Goal: Task Accomplishment & Management: Complete application form

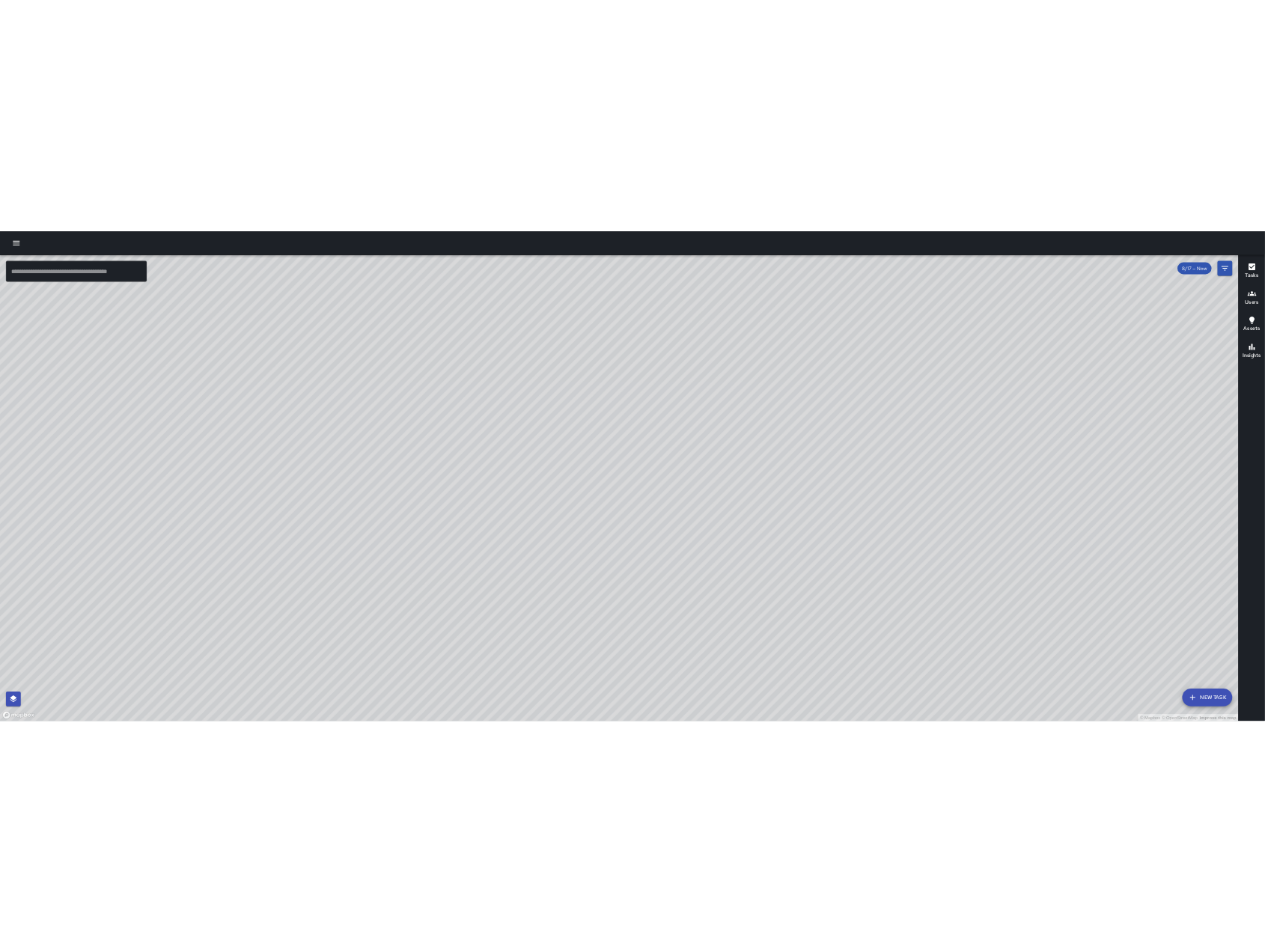
scroll to position [92011, 0]
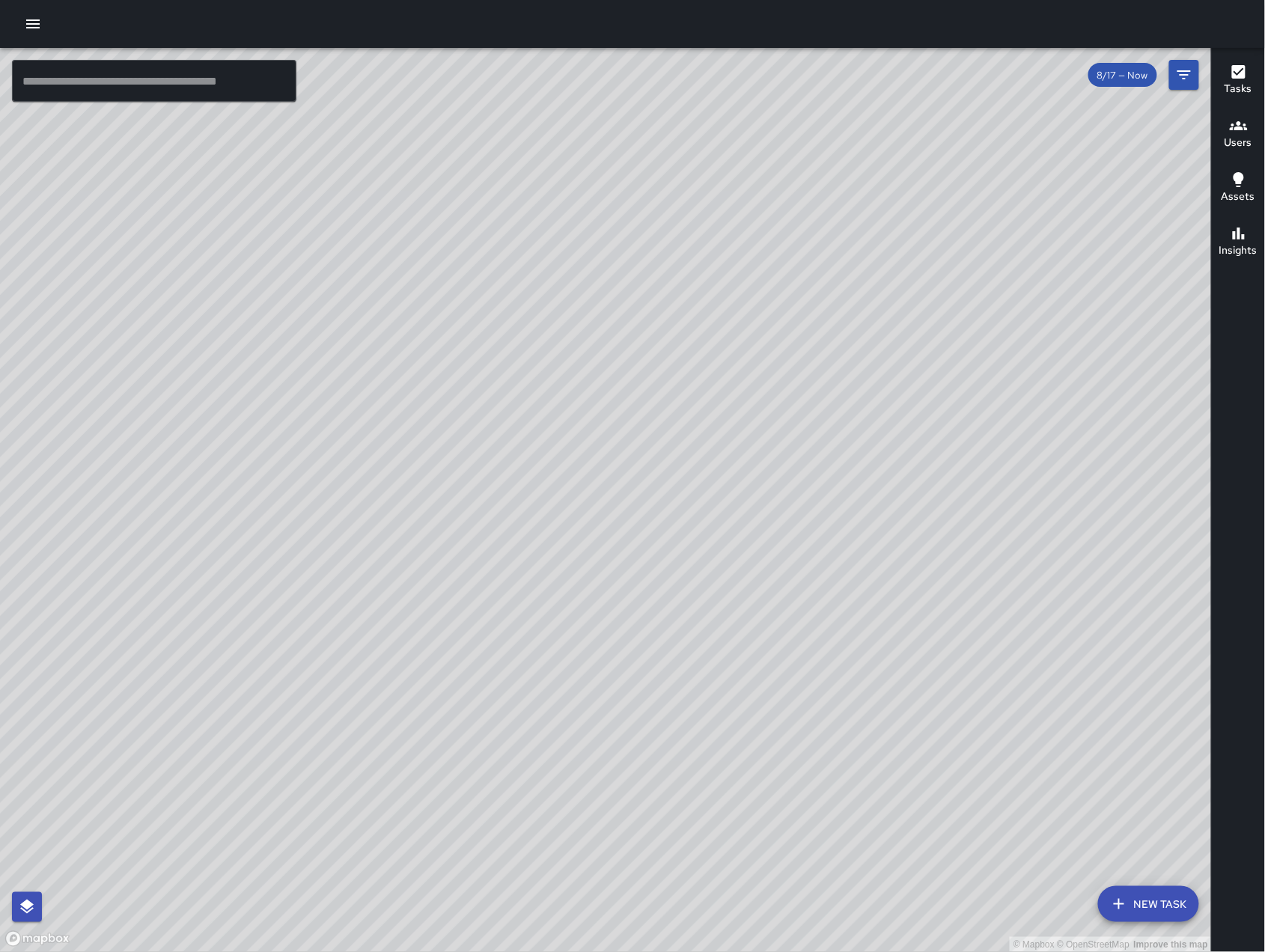
drag, startPoint x: 993, startPoint y: 282, endPoint x: 844, endPoint y: 428, distance: 208.6
click at [811, 502] on div "© Mapbox © OpenStreetMap Improve this map" at bounding box center [606, 499] width 1212 height 904
click at [745, 555] on div "© Mapbox © OpenStreetMap Improve this map" at bounding box center [606, 499] width 1212 height 904
click at [1181, 82] on icon "Filters" at bounding box center [1184, 75] width 18 height 18
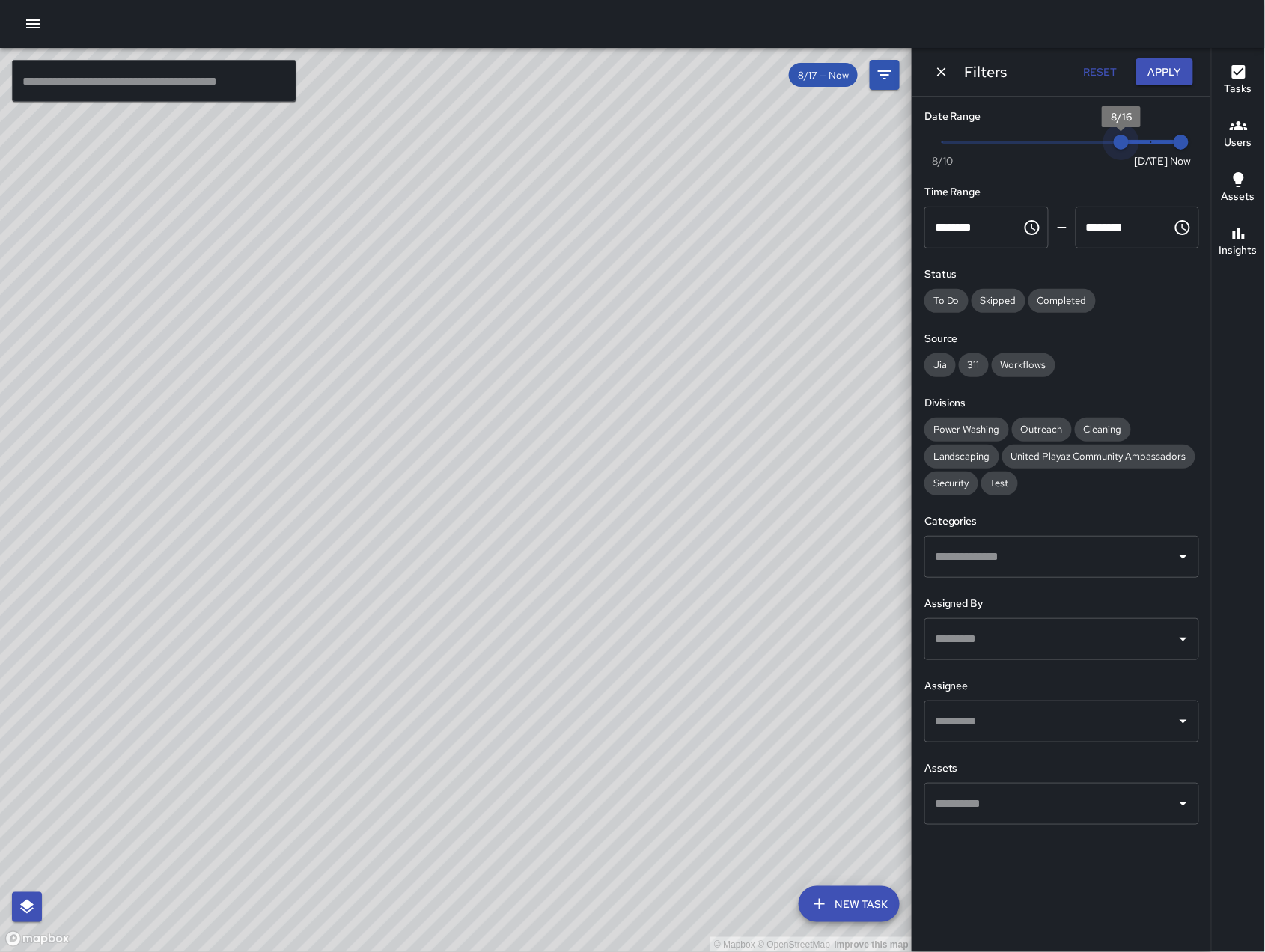
drag, startPoint x: 1152, startPoint y: 138, endPoint x: 1133, endPoint y: 137, distance: 19.0
click at [1129, 137] on span "8/16" at bounding box center [1121, 142] width 15 height 15
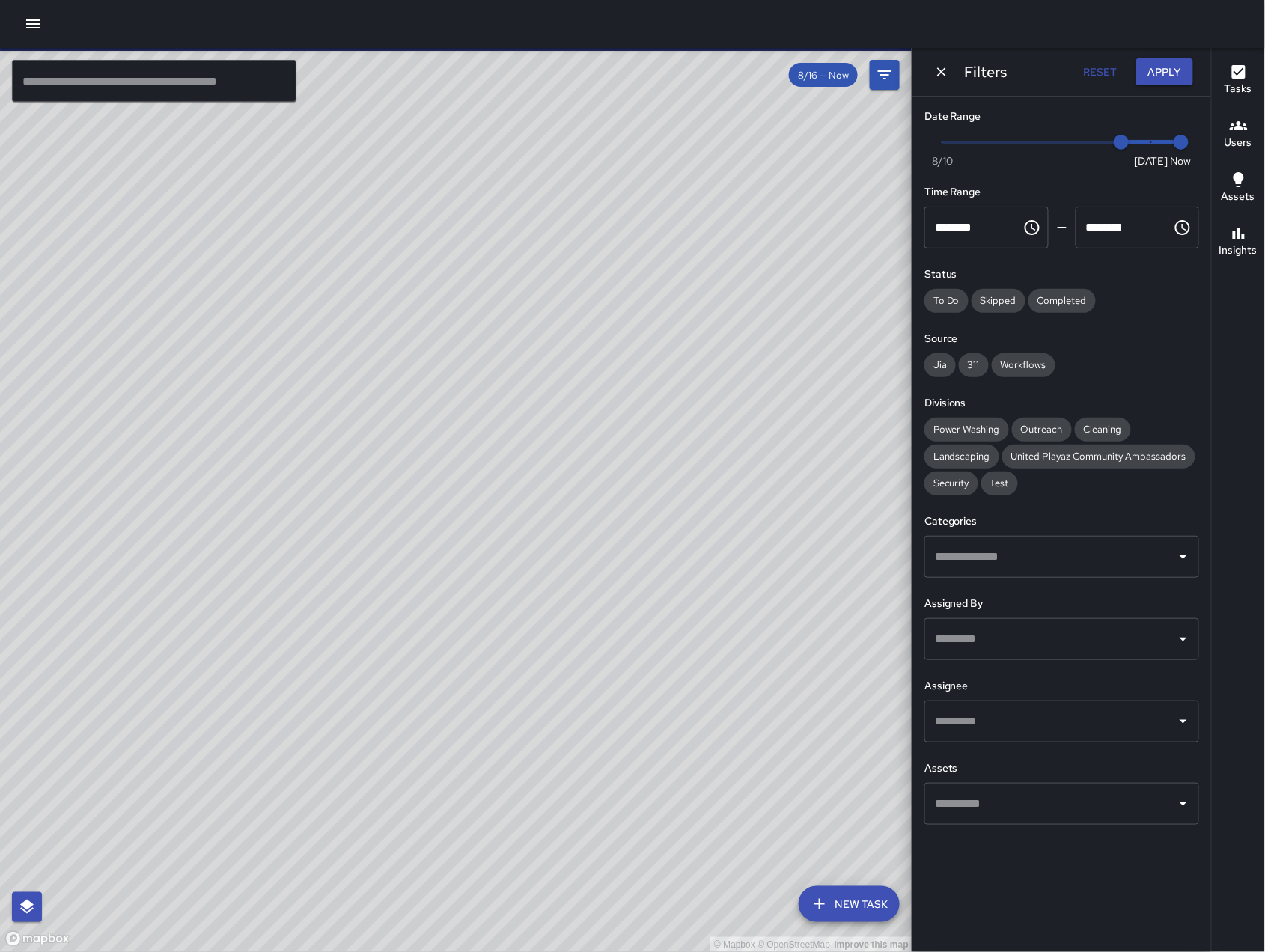
scroll to position [93184, 0]
click at [938, 77] on icon "Dismiss" at bounding box center [941, 71] width 15 height 15
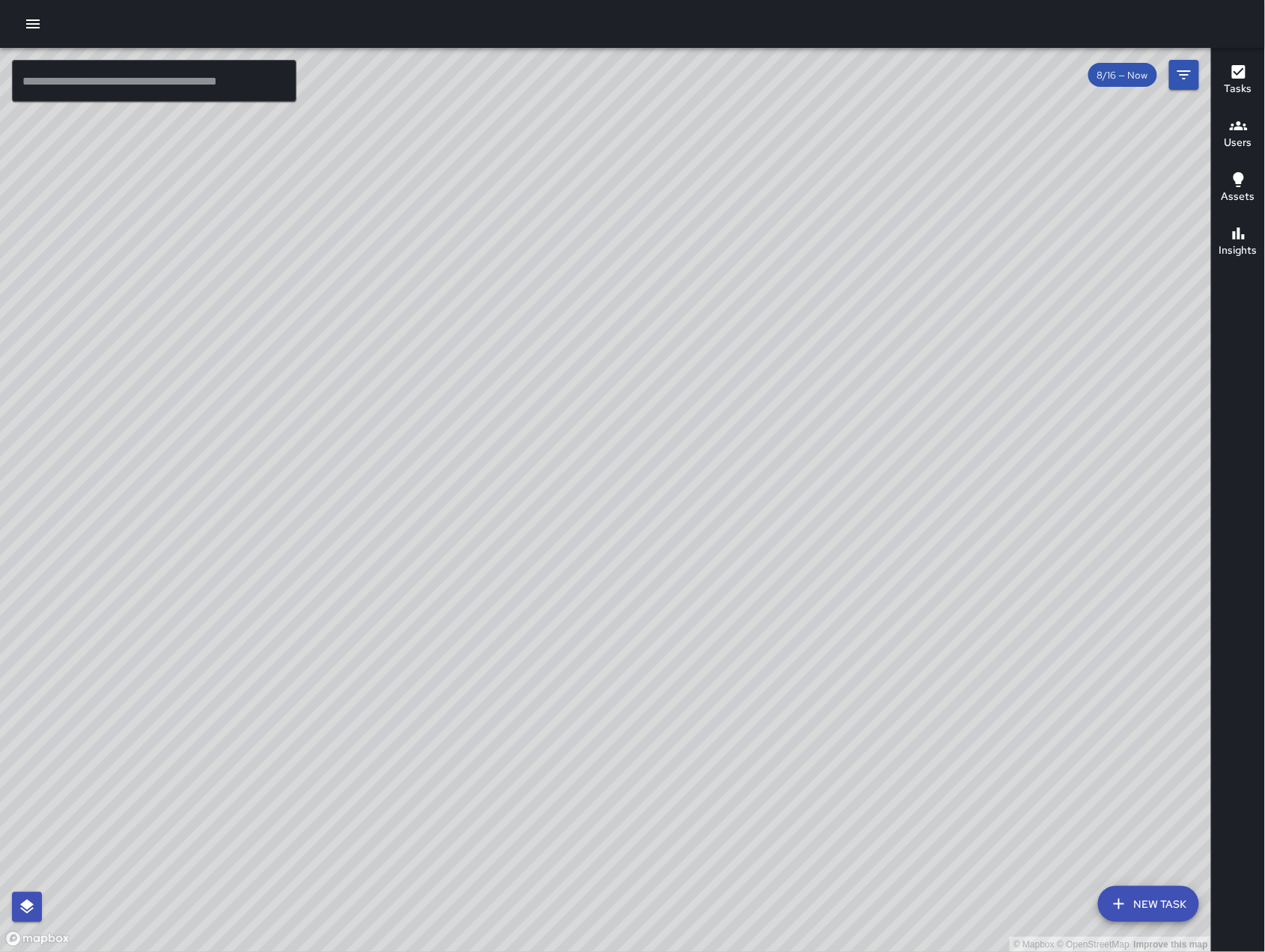
drag, startPoint x: 798, startPoint y: 452, endPoint x: 902, endPoint y: 372, distance: 131.2
click at [902, 372] on div "© Mapbox © OpenStreetMap Improve this map" at bounding box center [606, 499] width 1212 height 904
click at [879, 160] on div "© Mapbox © OpenStreetMap Improve this map" at bounding box center [606, 499] width 1212 height 904
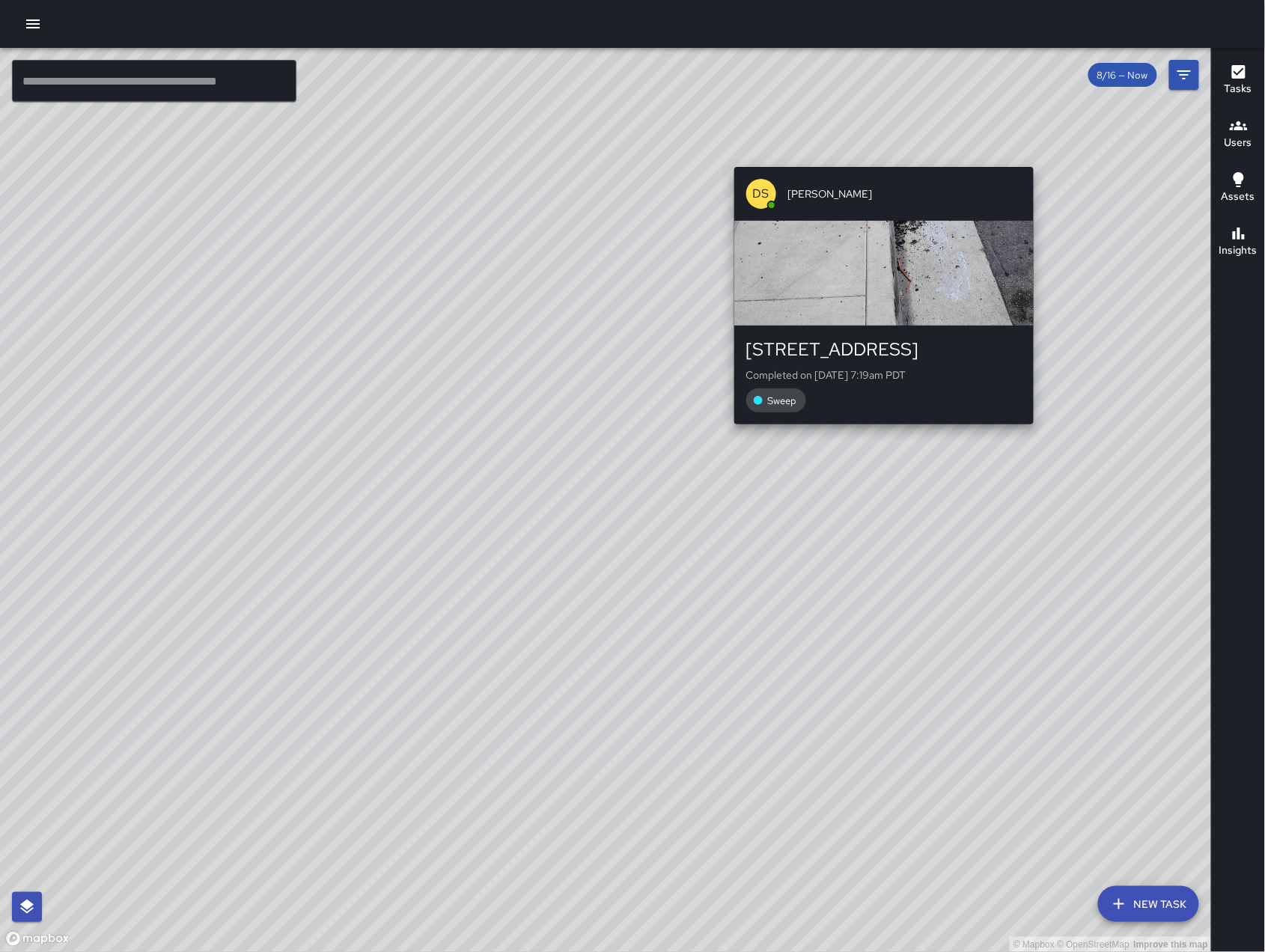
scroll to position [93453, 0]
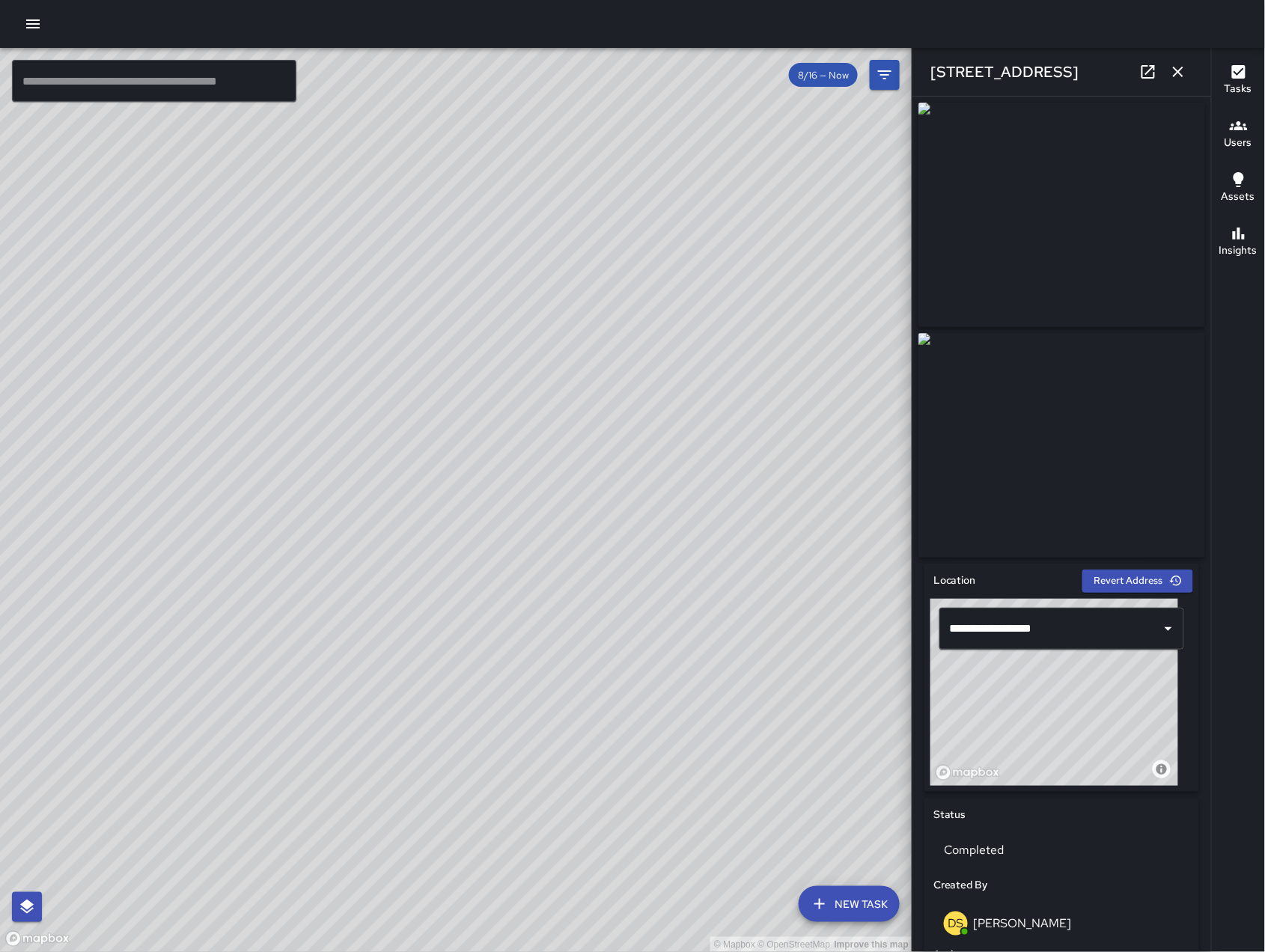
click at [1174, 81] on button "button" at bounding box center [1178, 72] width 30 height 30
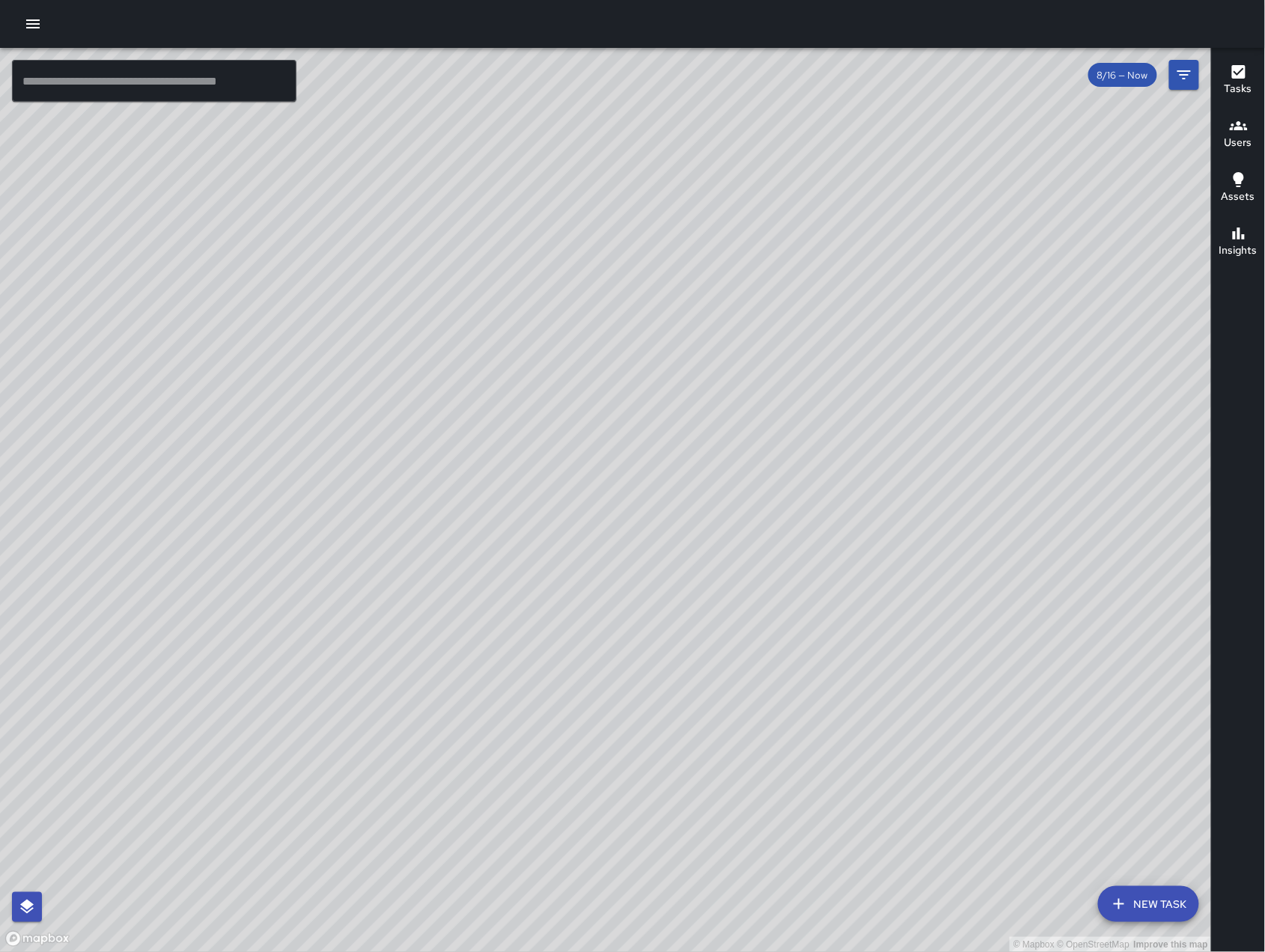
drag, startPoint x: 681, startPoint y: 738, endPoint x: 856, endPoint y: 509, distance: 288.2
click at [856, 509] on div "© Mapbox © OpenStreetMap Improve this map" at bounding box center [606, 499] width 1212 height 904
drag, startPoint x: 722, startPoint y: 721, endPoint x: 864, endPoint y: 553, distance: 220.0
click at [837, 580] on div "© Mapbox © OpenStreetMap Improve this map" at bounding box center [606, 499] width 1212 height 904
click at [862, 554] on div "© Mapbox © OpenStreetMap Improve this map" at bounding box center [606, 499] width 1212 height 904
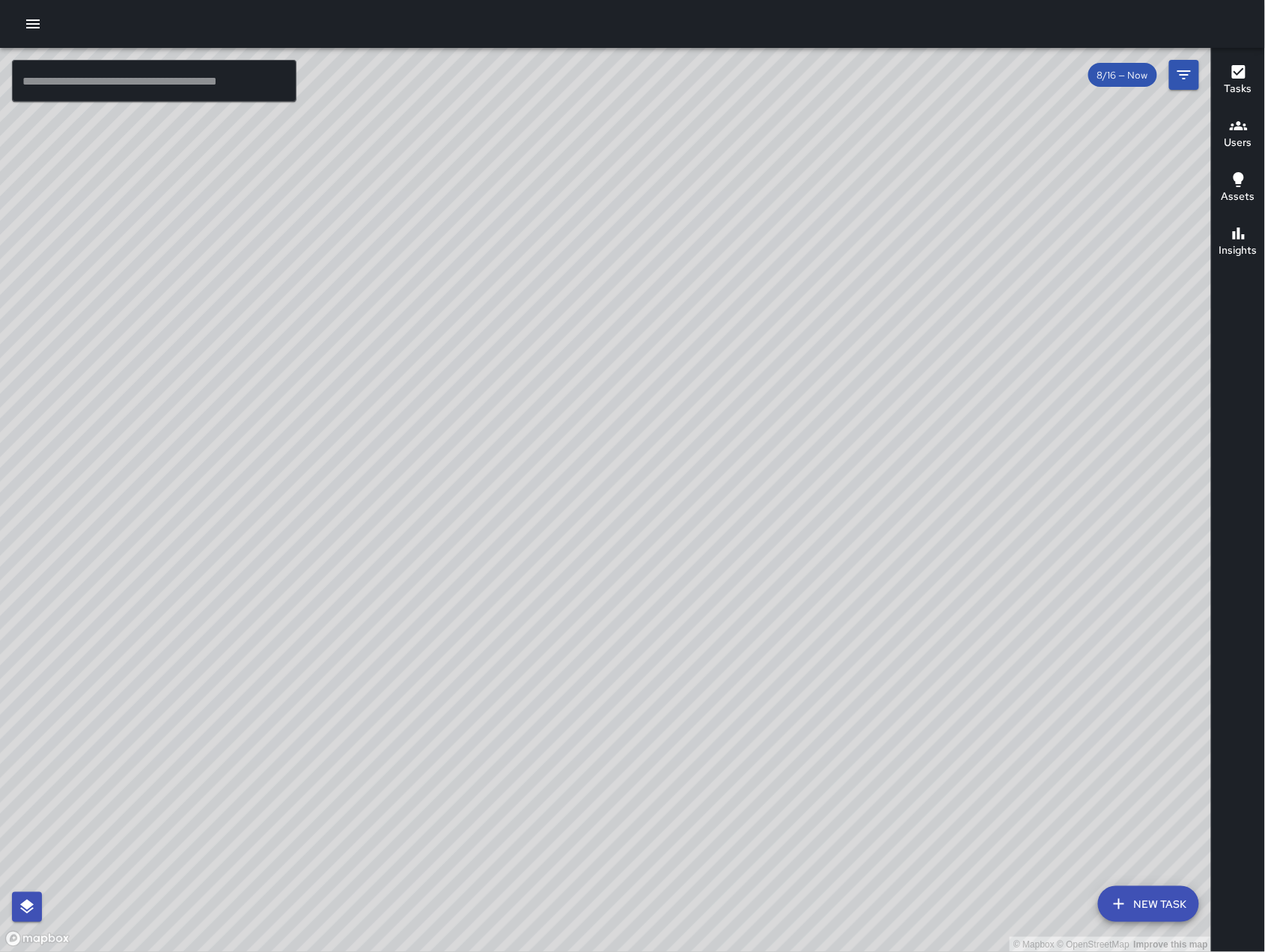
click at [864, 553] on div "© Mapbox © OpenStreetMap Improve this map" at bounding box center [606, 499] width 1212 height 904
drag, startPoint x: 882, startPoint y: 630, endPoint x: 893, endPoint y: 582, distance: 49.2
click at [892, 582] on div "© Mapbox © OpenStreetMap Improve this map" at bounding box center [606, 499] width 1212 height 904
click at [903, 607] on div "© Mapbox © OpenStreetMap Improve this map" at bounding box center [606, 499] width 1212 height 904
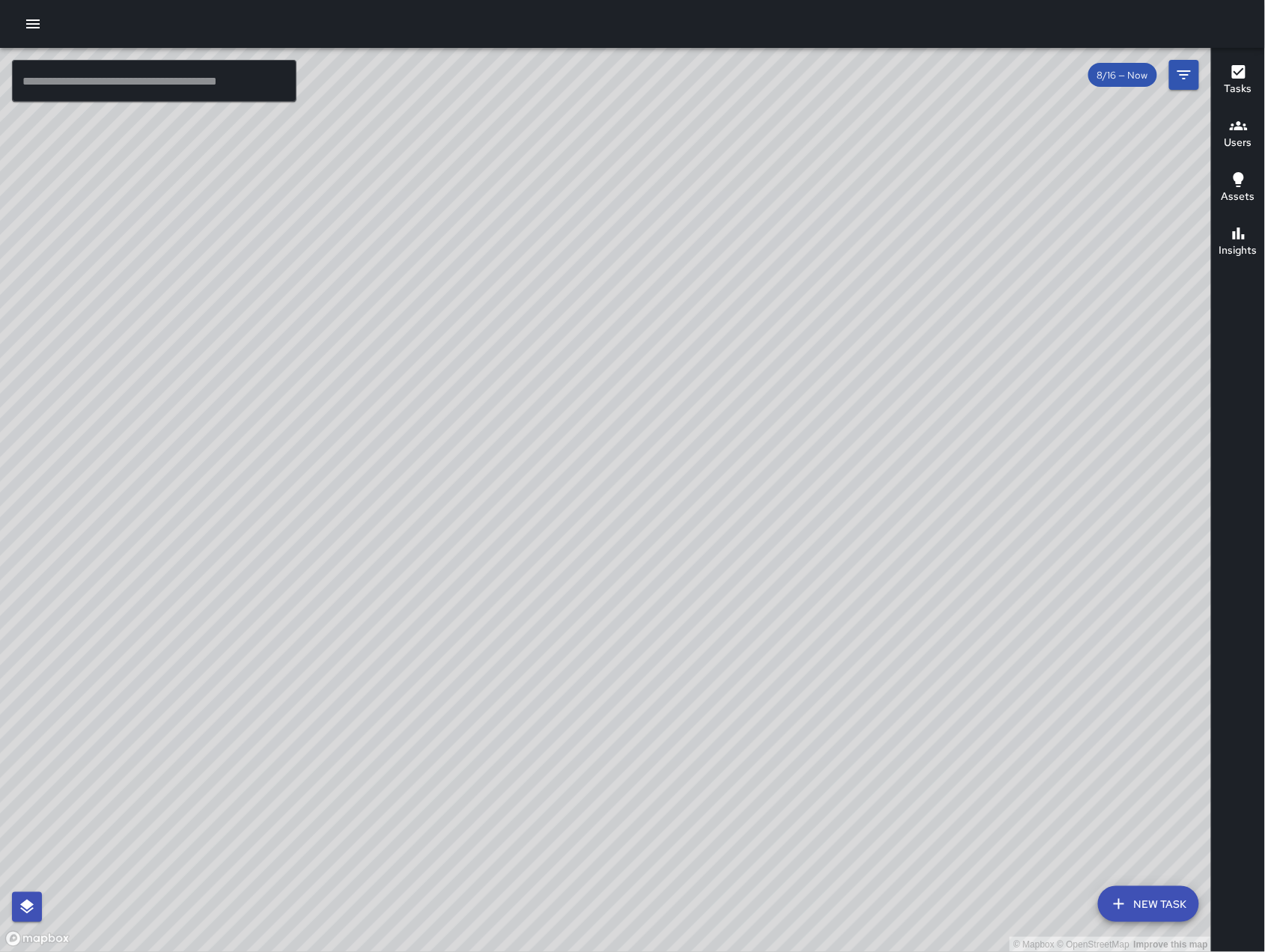
click at [903, 607] on div "© Mapbox © OpenStreetMap Improve this map" at bounding box center [606, 499] width 1212 height 904
click at [880, 608] on div "© Mapbox © OpenStreetMap Improve this map" at bounding box center [606, 499] width 1212 height 904
click at [1167, 77] on div "8/16 — Now" at bounding box center [1144, 75] width 111 height 30
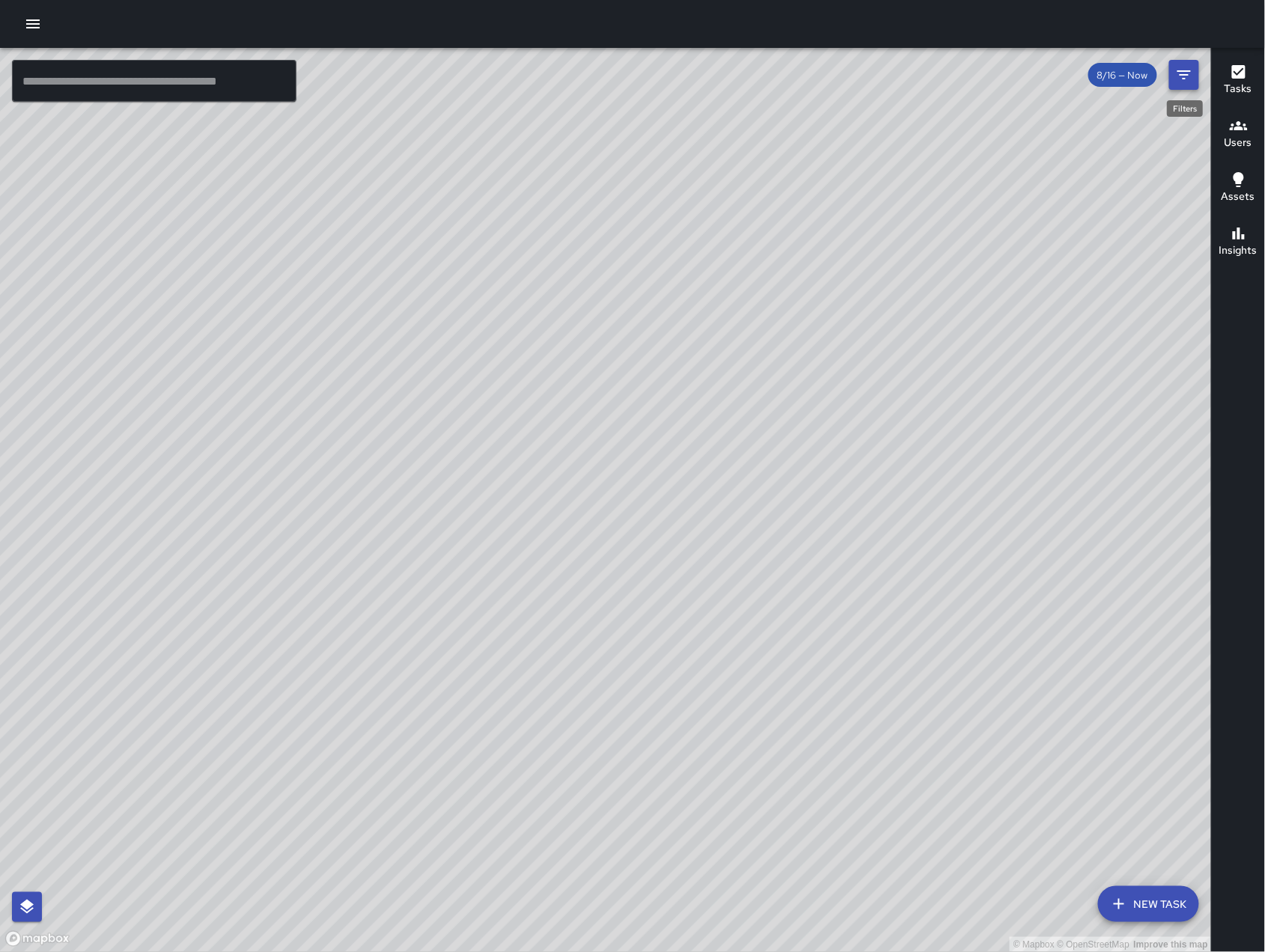
click at [1169, 77] on button "Filters" at bounding box center [1184, 75] width 30 height 30
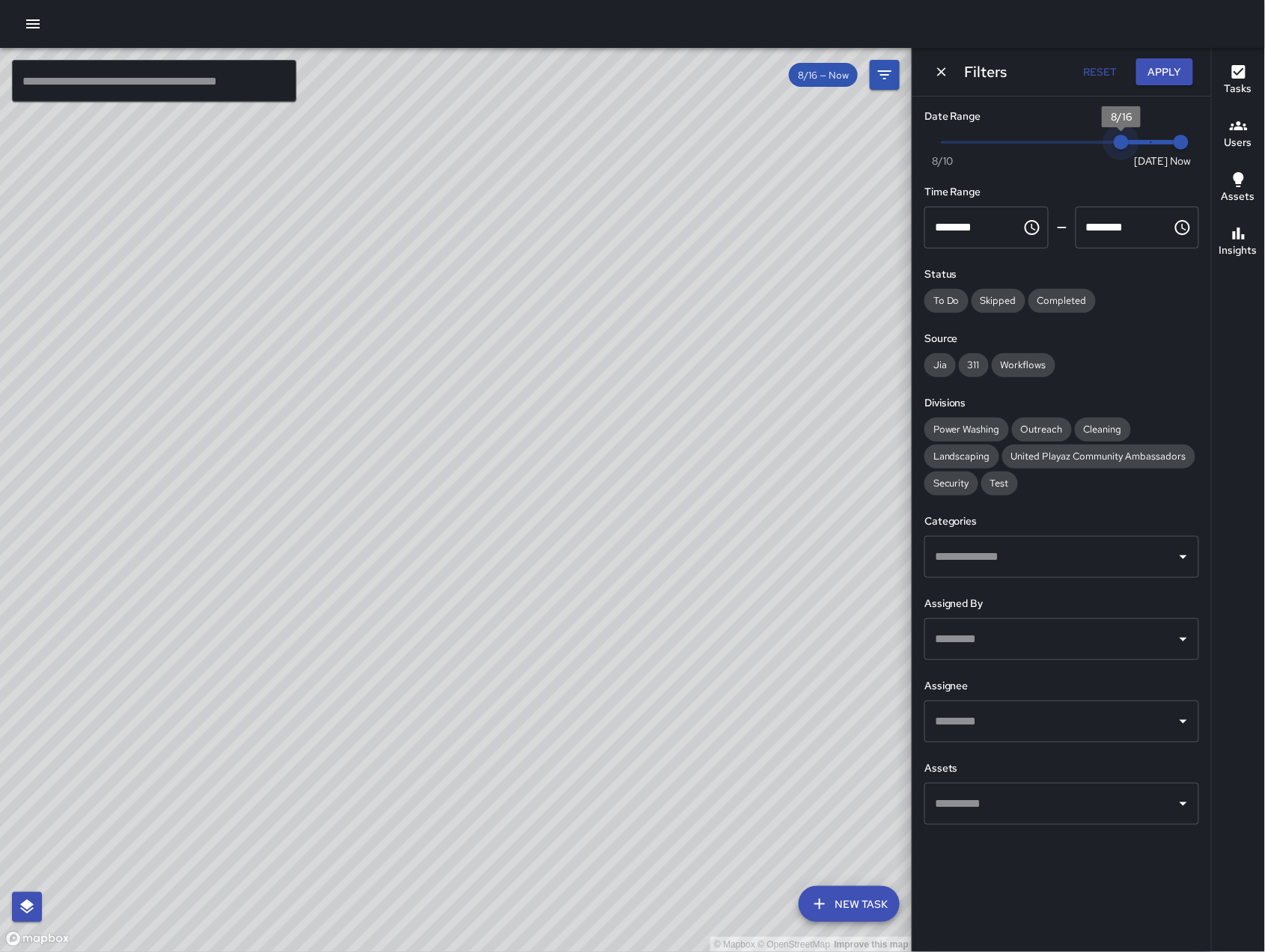
click at [1129, 135] on span "8/16" at bounding box center [1121, 142] width 15 height 15
type input "*"
drag, startPoint x: 1117, startPoint y: 136, endPoint x: 1055, endPoint y: 146, distance: 62.8
click at [1055, 146] on span "8/14" at bounding box center [1062, 142] width 15 height 15
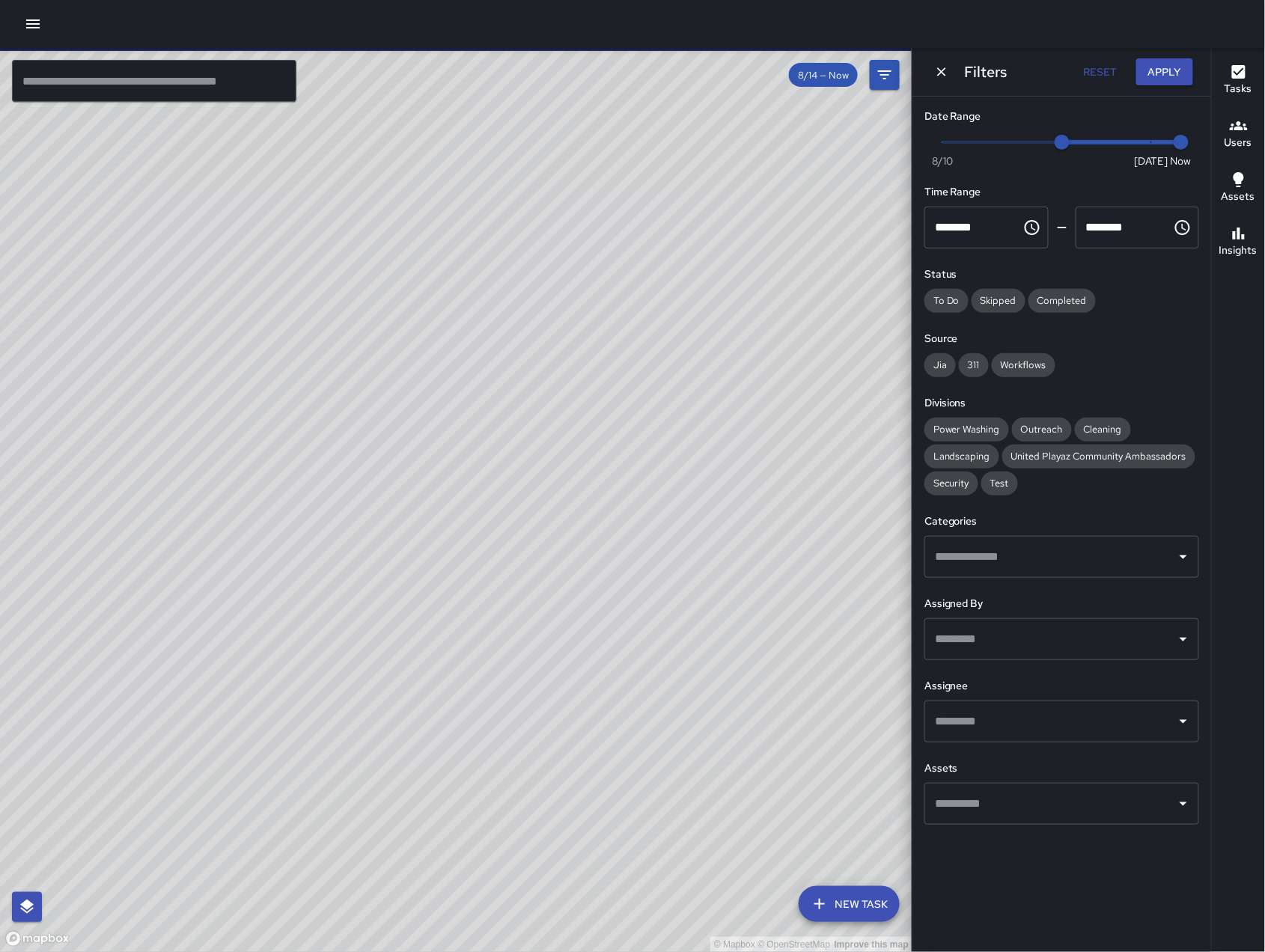
drag, startPoint x: 527, startPoint y: 197, endPoint x: 528, endPoint y: 442, distance: 245.0
click at [528, 442] on div "© Mapbox © OpenStreetMap Improve this map" at bounding box center [456, 499] width 912 height 904
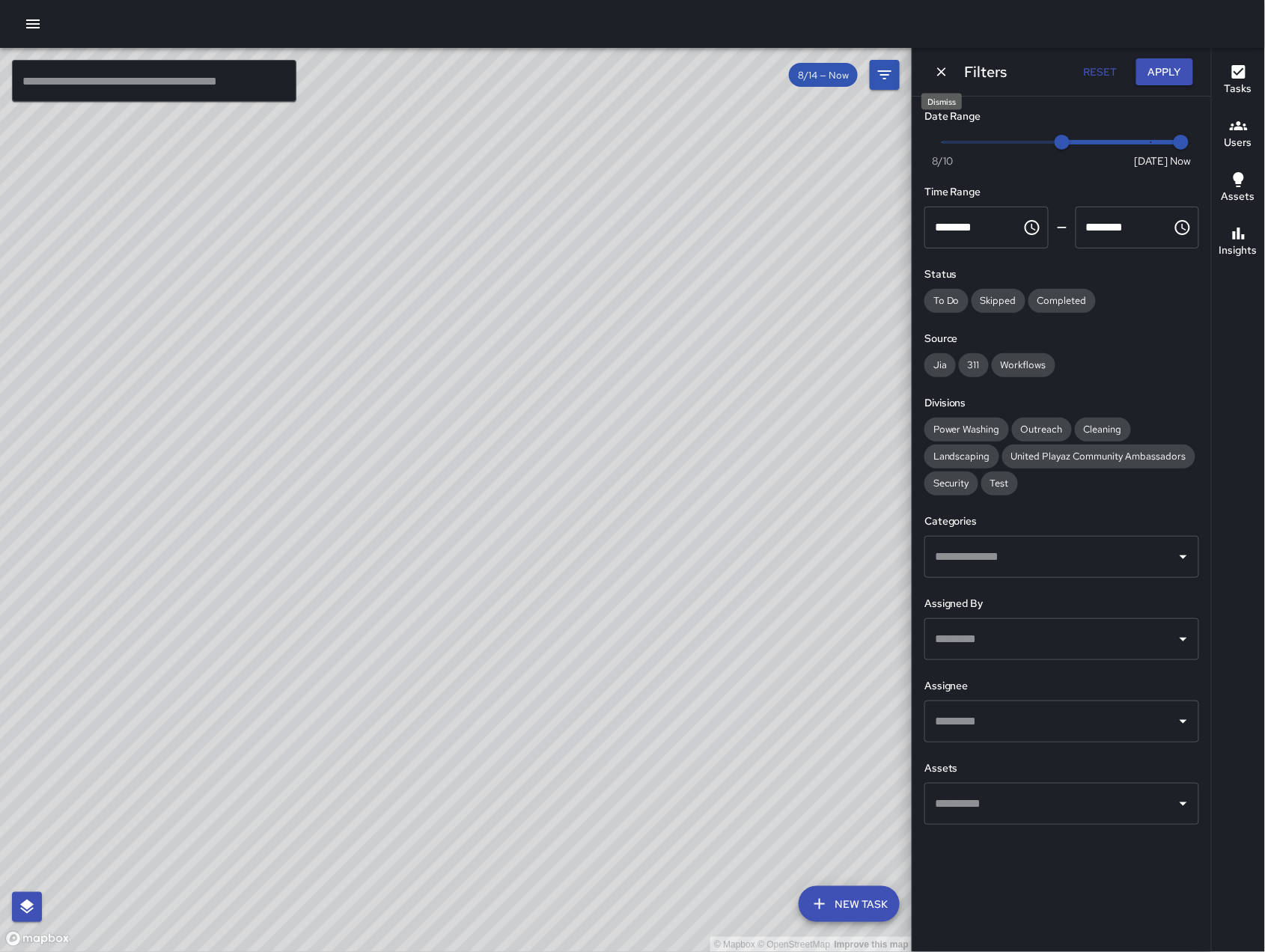
click at [941, 68] on icon "Dismiss" at bounding box center [941, 71] width 15 height 15
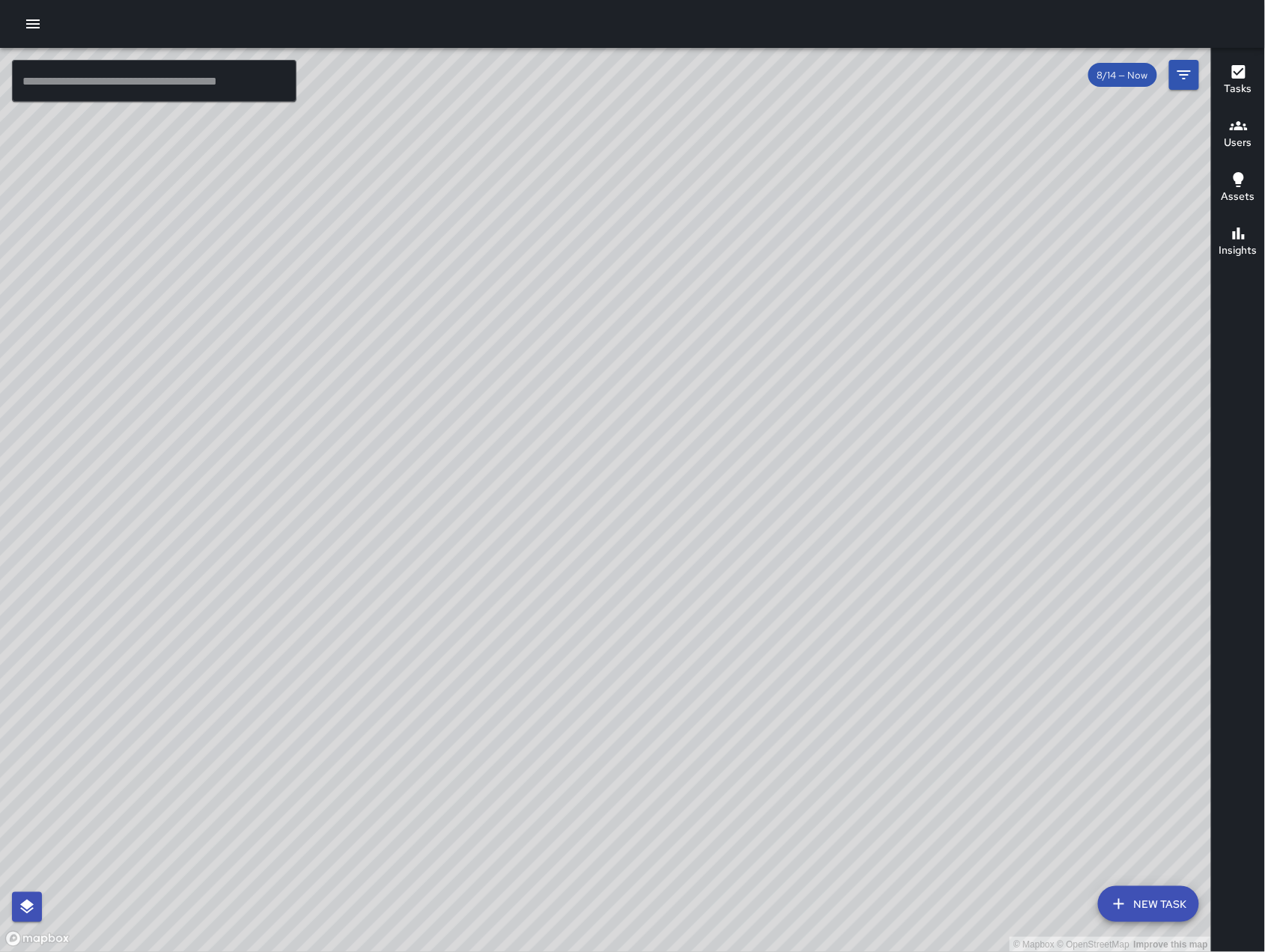
click at [1162, 897] on button "New Task" at bounding box center [1148, 904] width 101 height 36
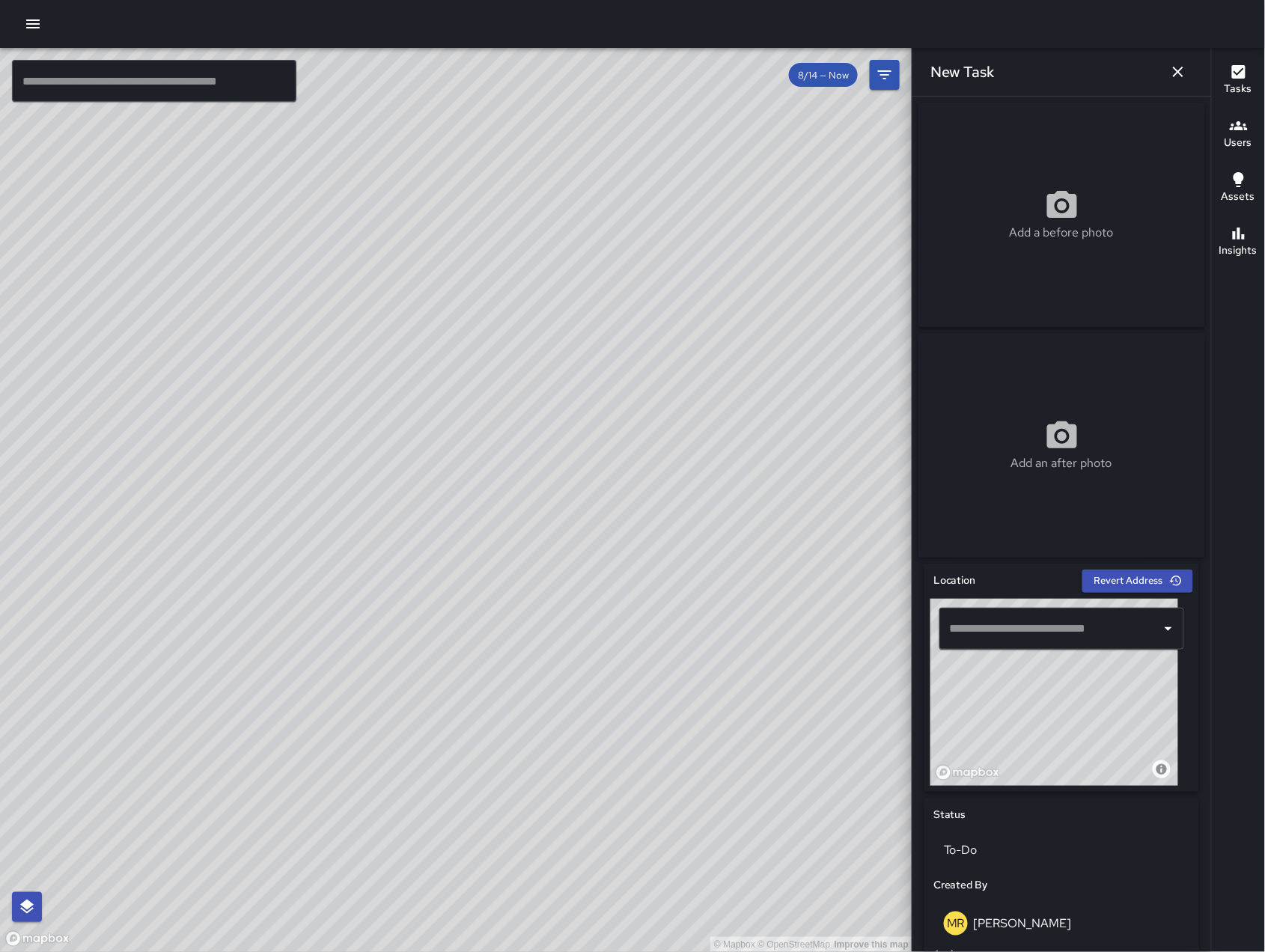
click at [1082, 642] on input "text" at bounding box center [1050, 628] width 209 height 28
type input "*"
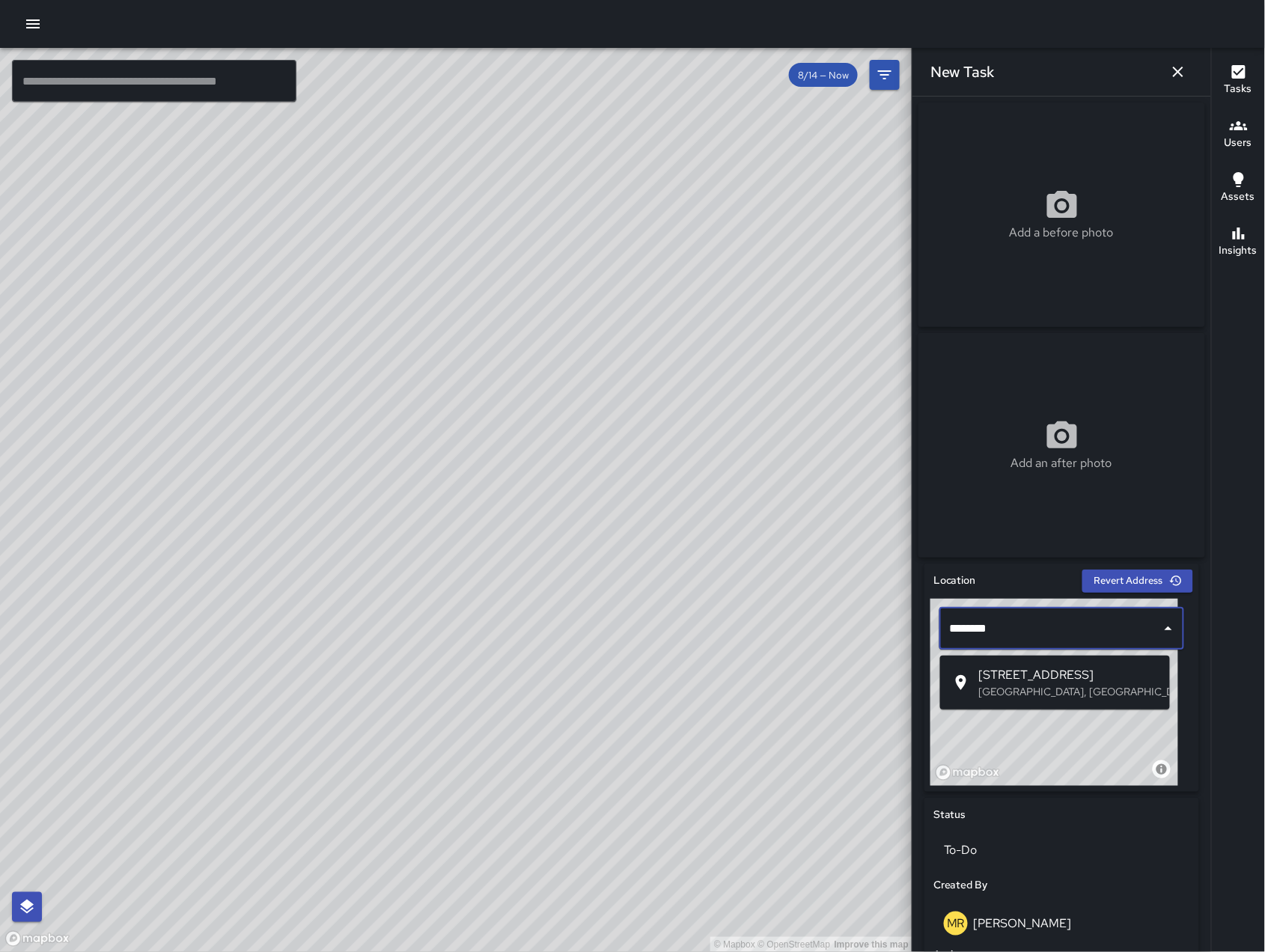
click at [1040, 669] on span "[STREET_ADDRESS]" at bounding box center [1068, 675] width 179 height 18
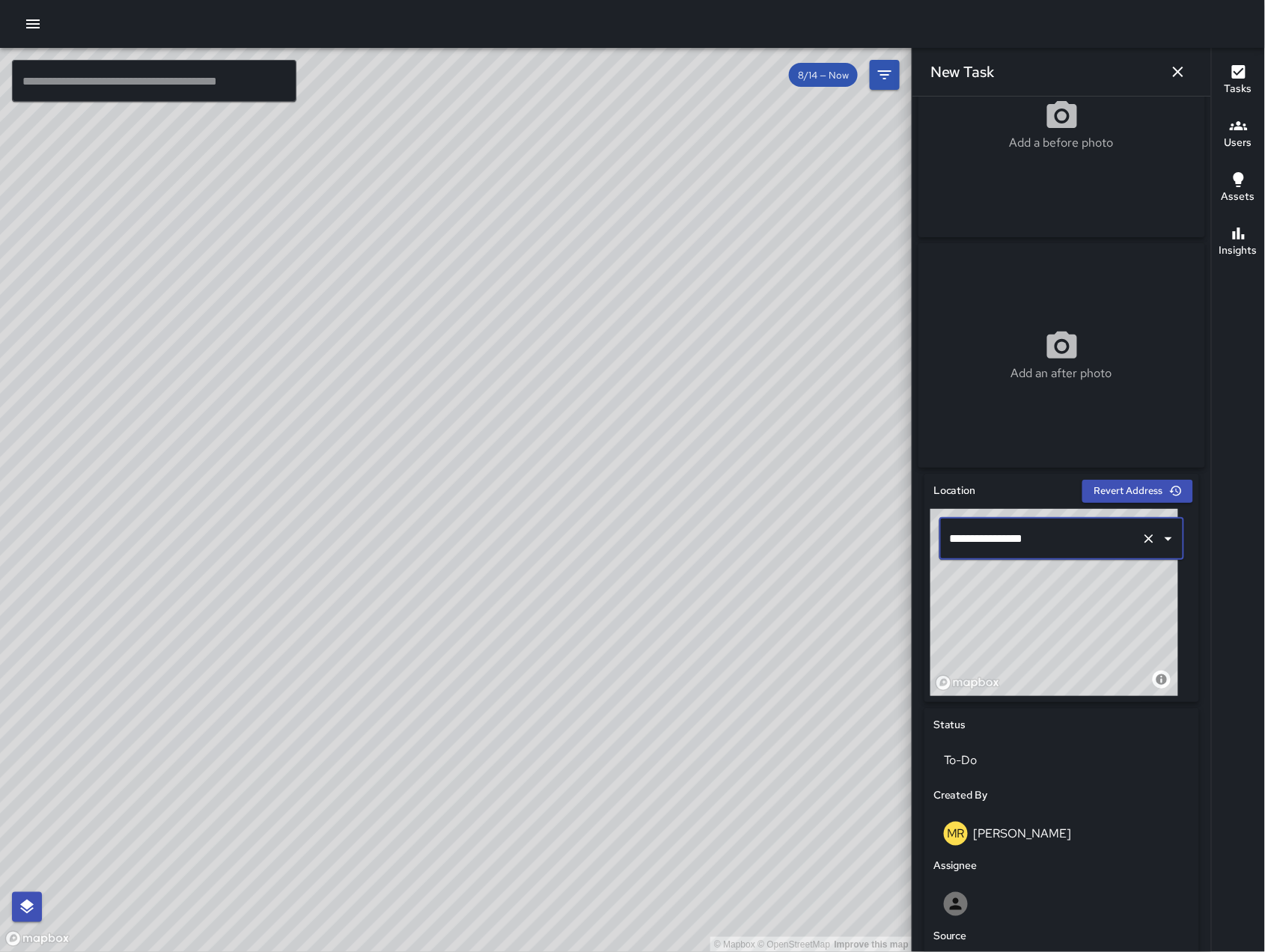
scroll to position [228, 0]
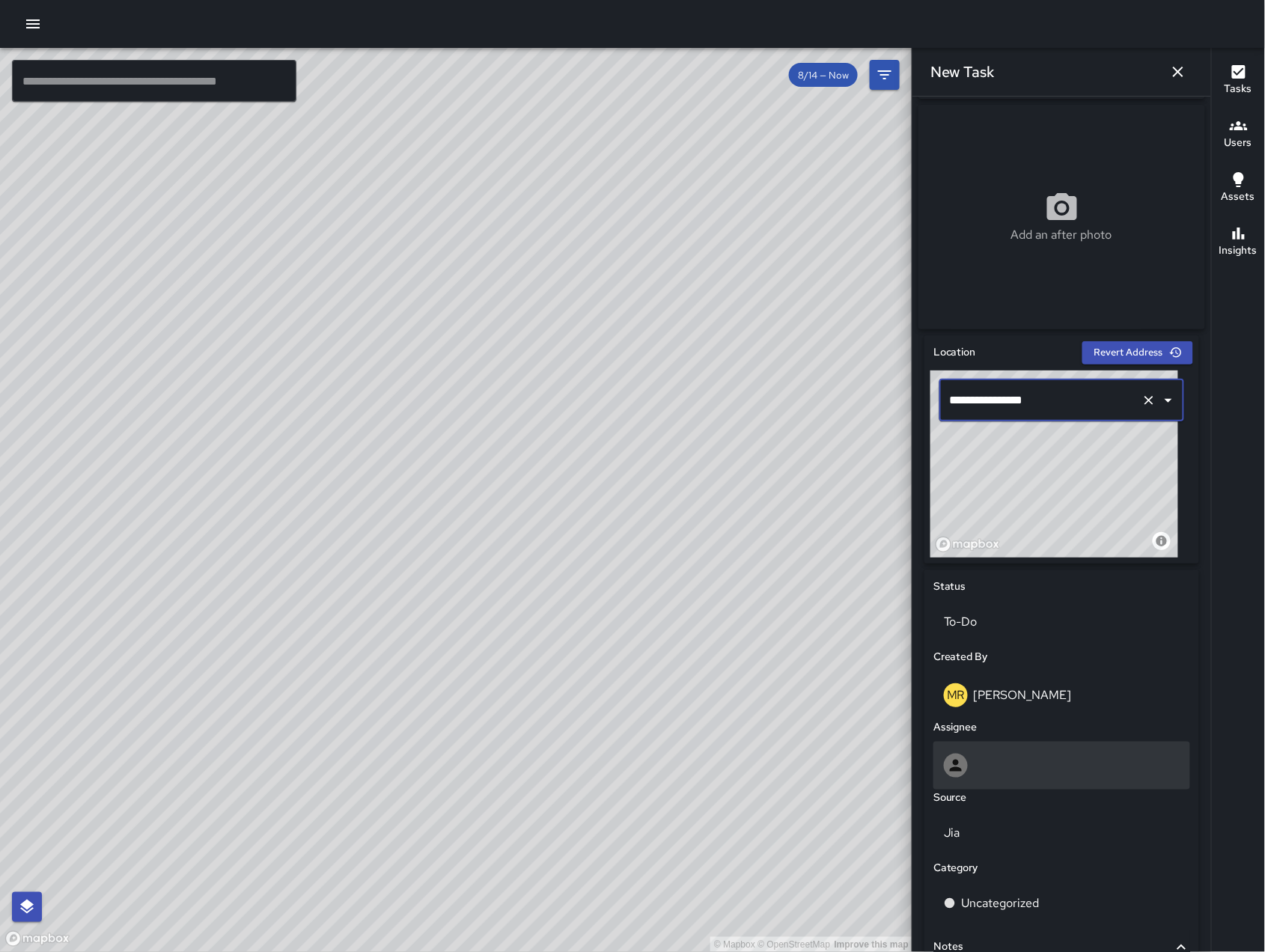
type input "**********"
click at [1049, 760] on div at bounding box center [1062, 765] width 236 height 24
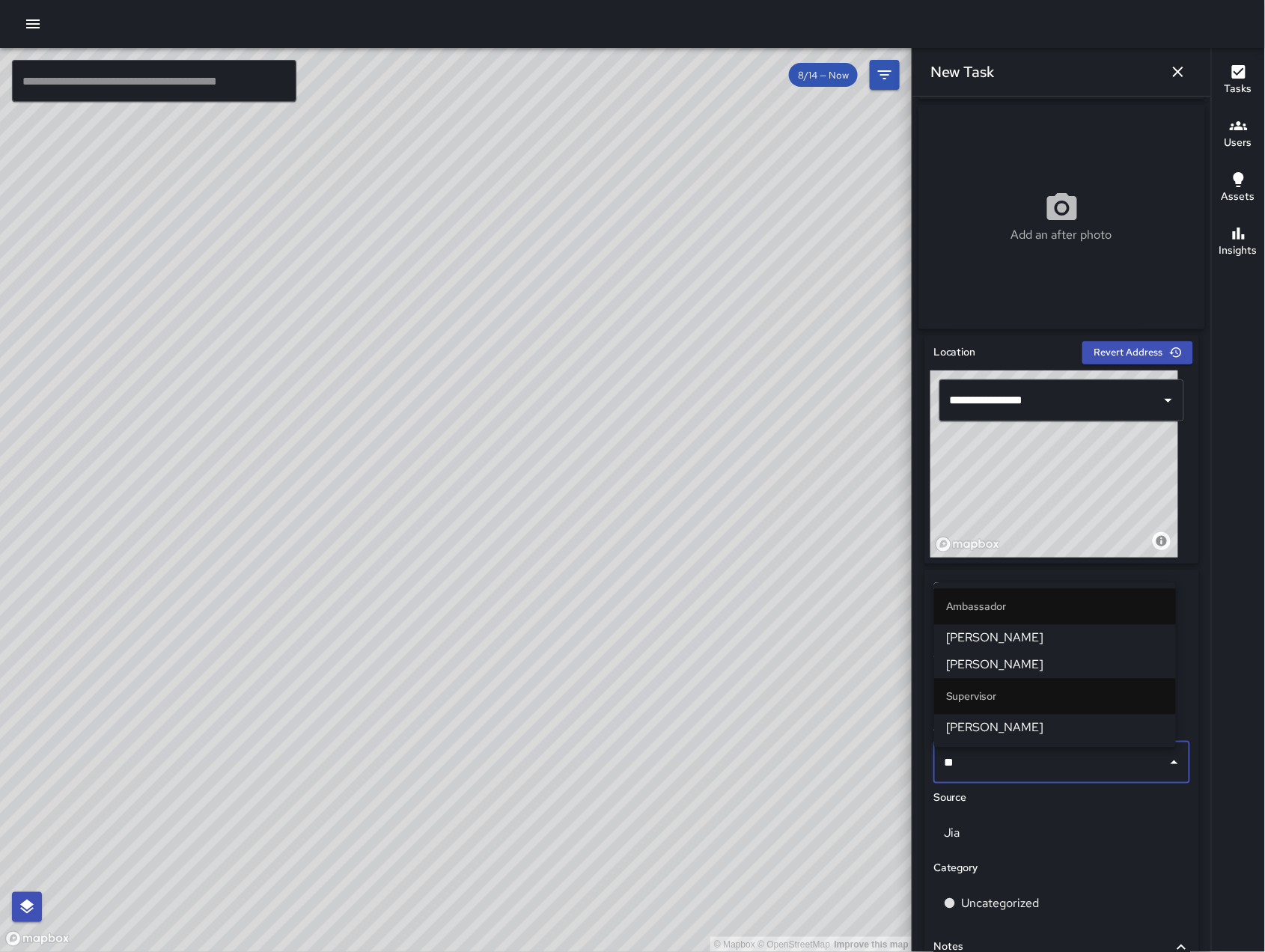
type input "*"
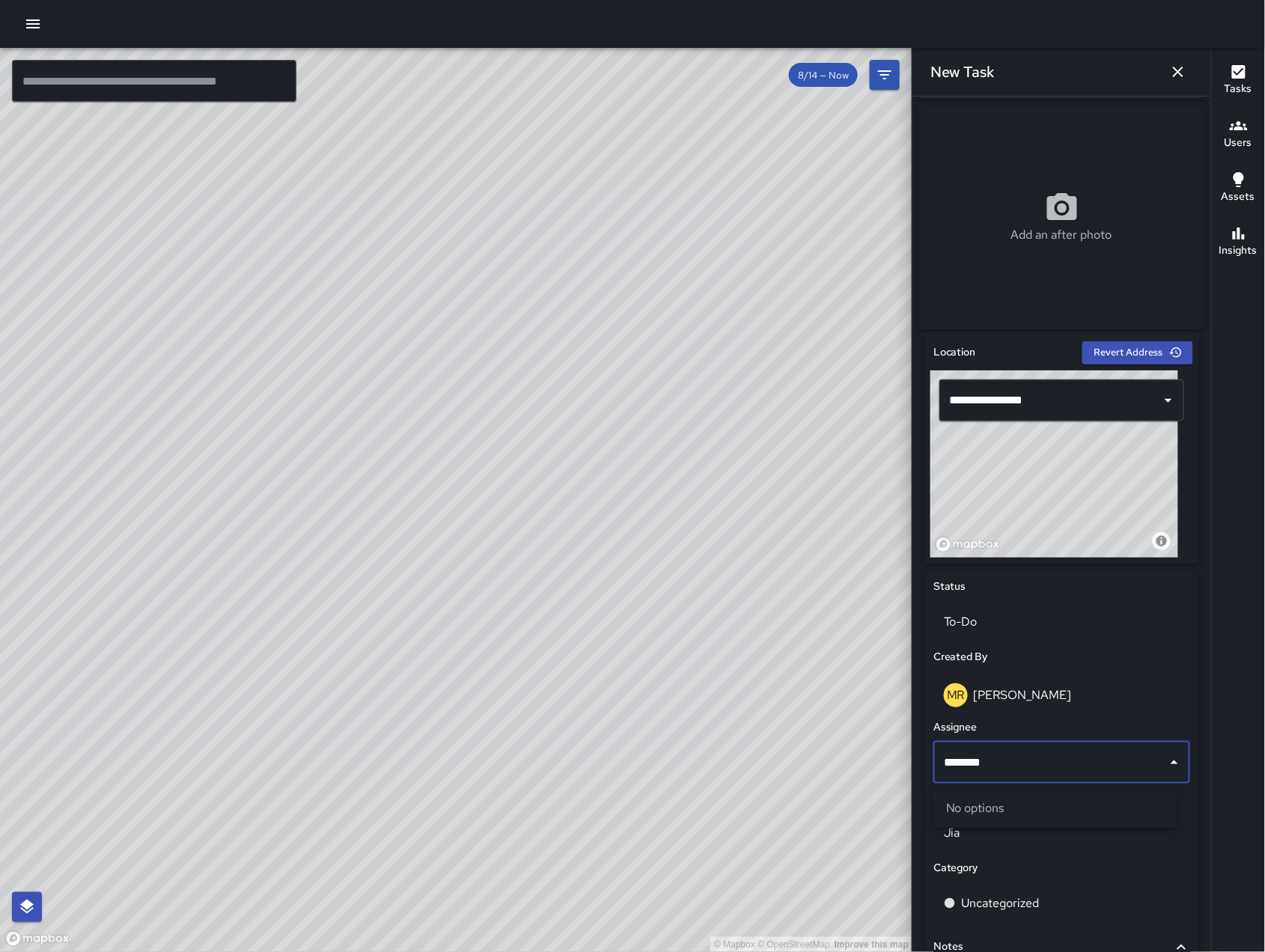
type input "********"
click at [1036, 842] on p "Jia" at bounding box center [1062, 832] width 236 height 18
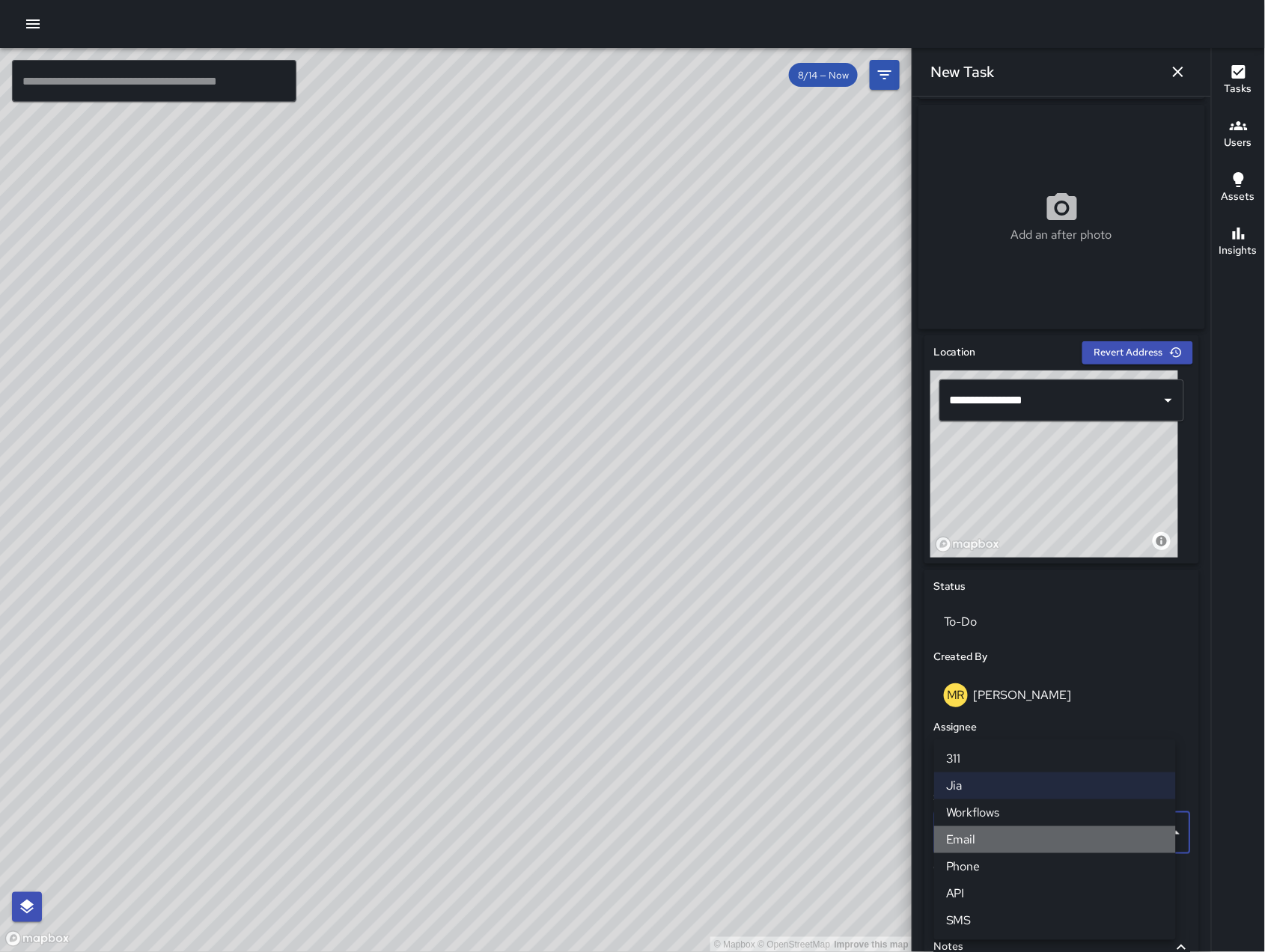
click at [1030, 845] on li "Email" at bounding box center [1055, 839] width 242 height 27
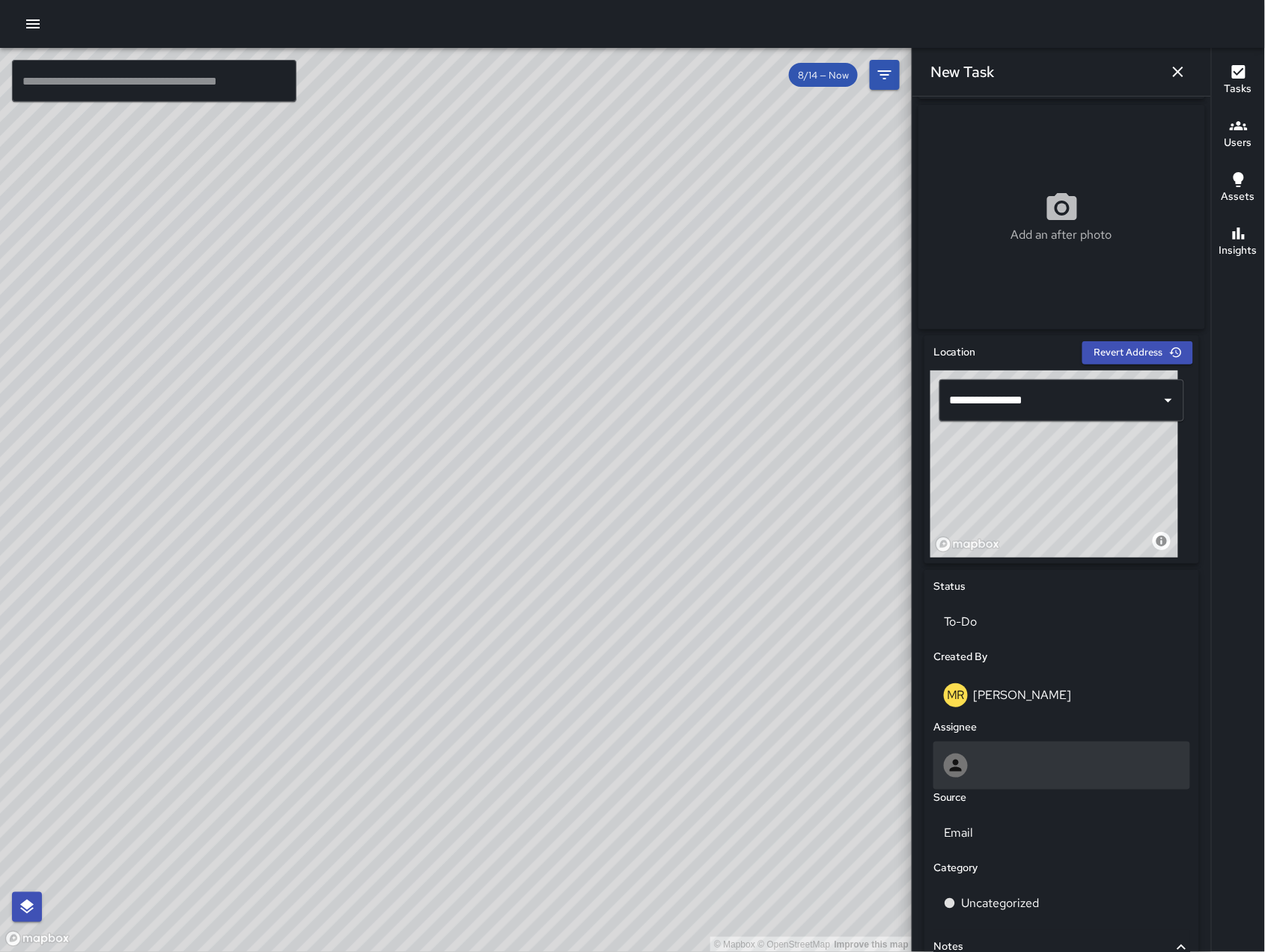
click at [1013, 752] on div at bounding box center [1062, 765] width 257 height 48
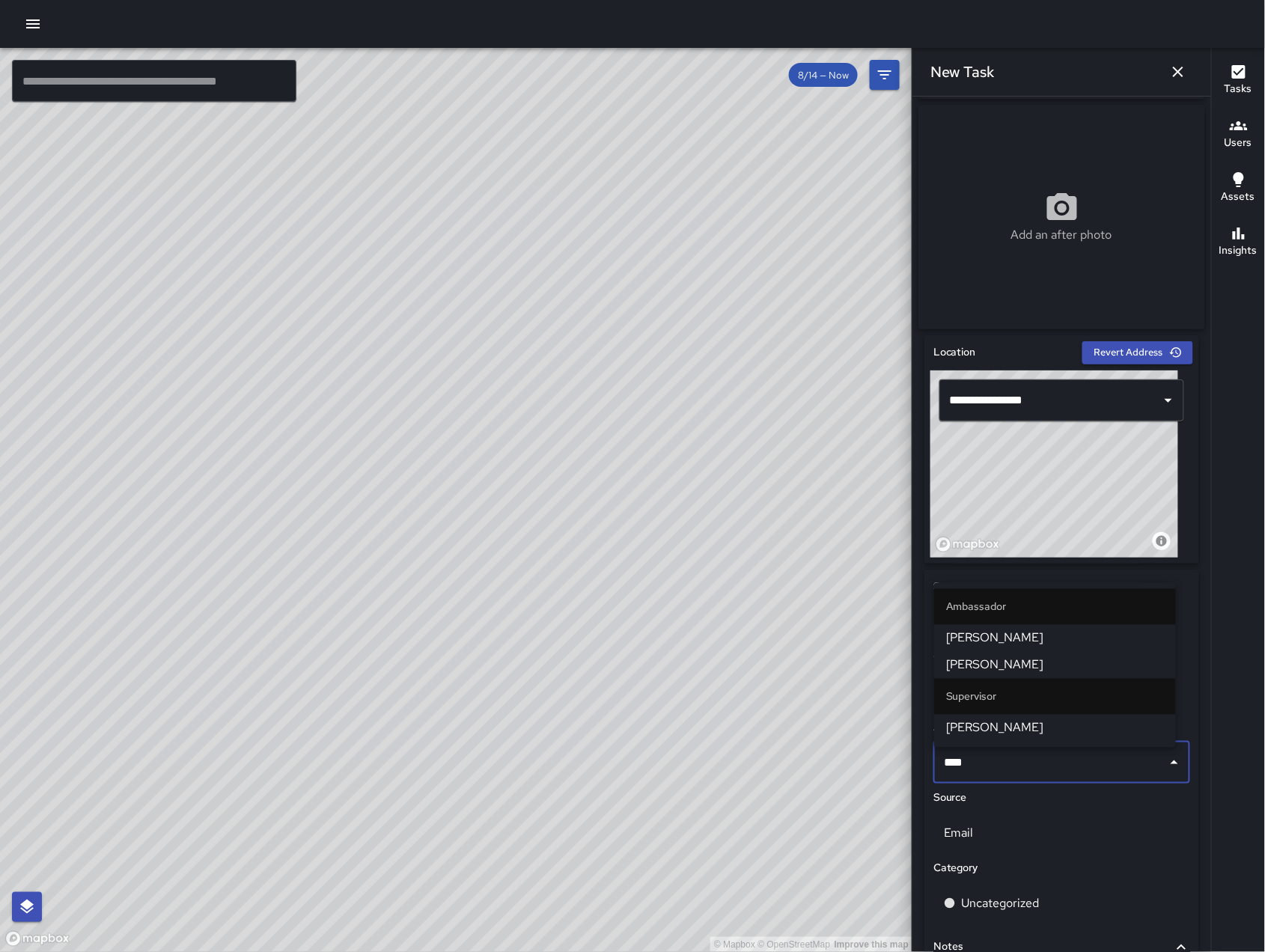
type input "*****"
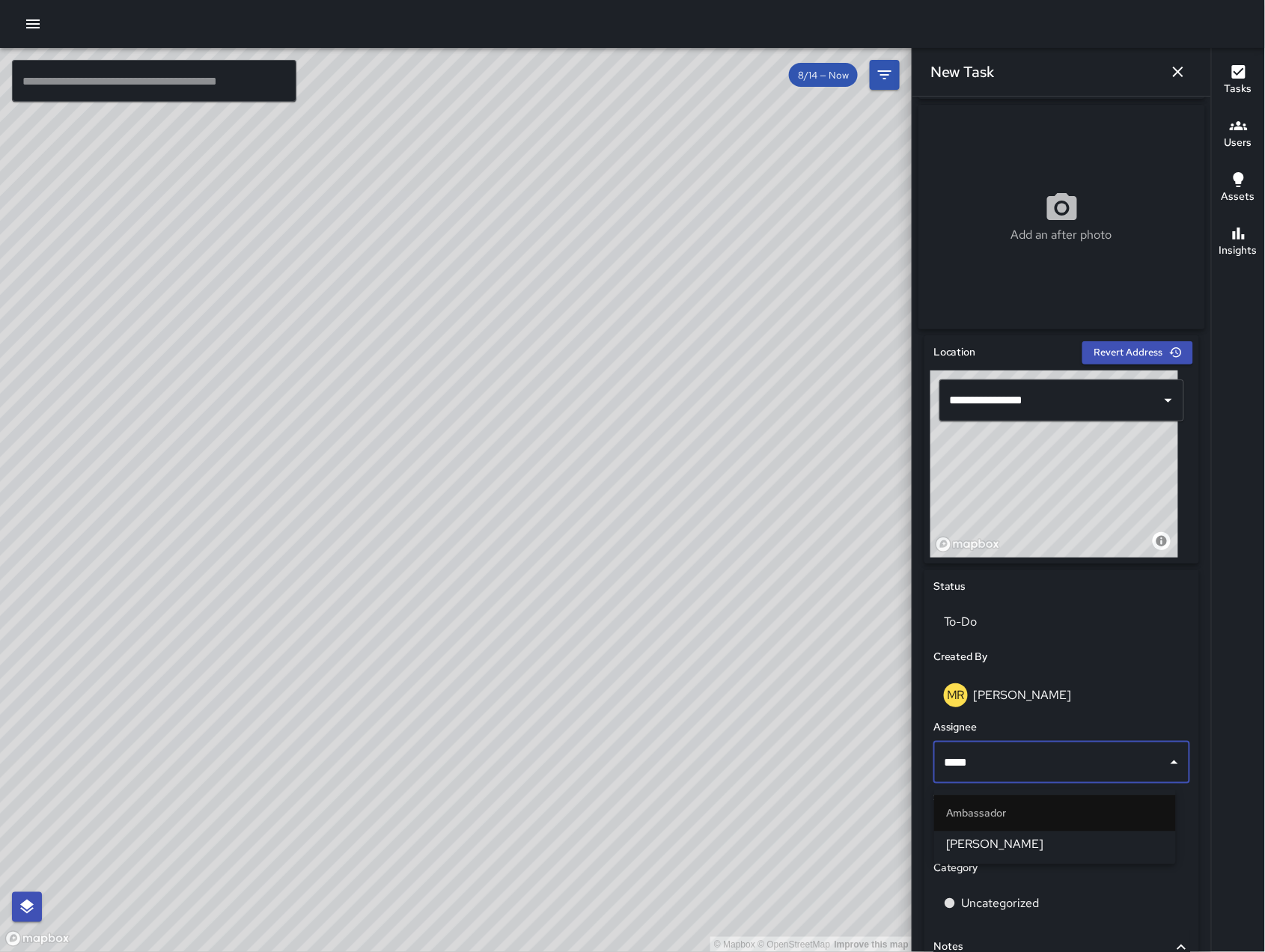
click at [1015, 848] on span "[PERSON_NAME]" at bounding box center [1055, 845] width 217 height 18
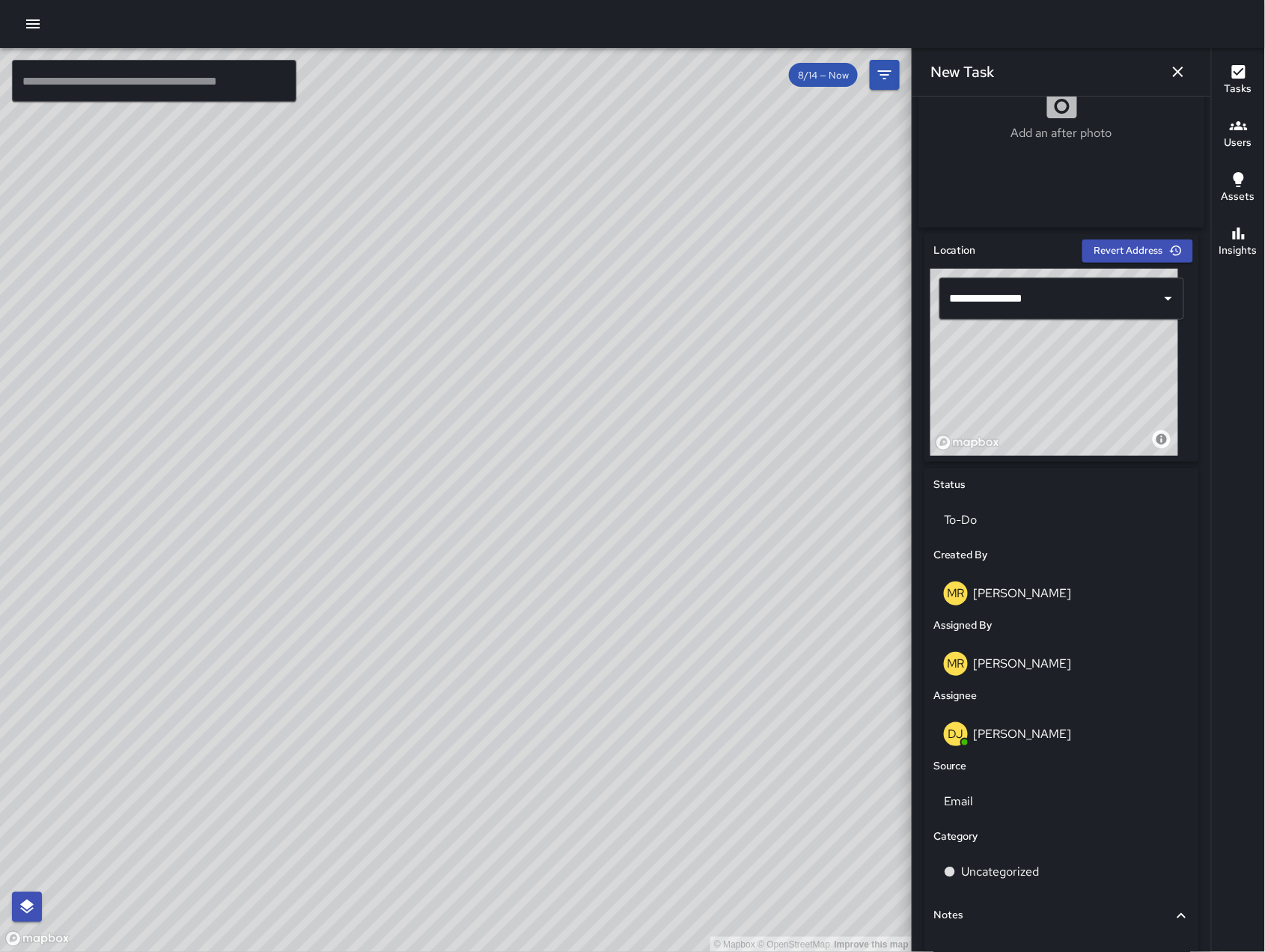
scroll to position [452, 0]
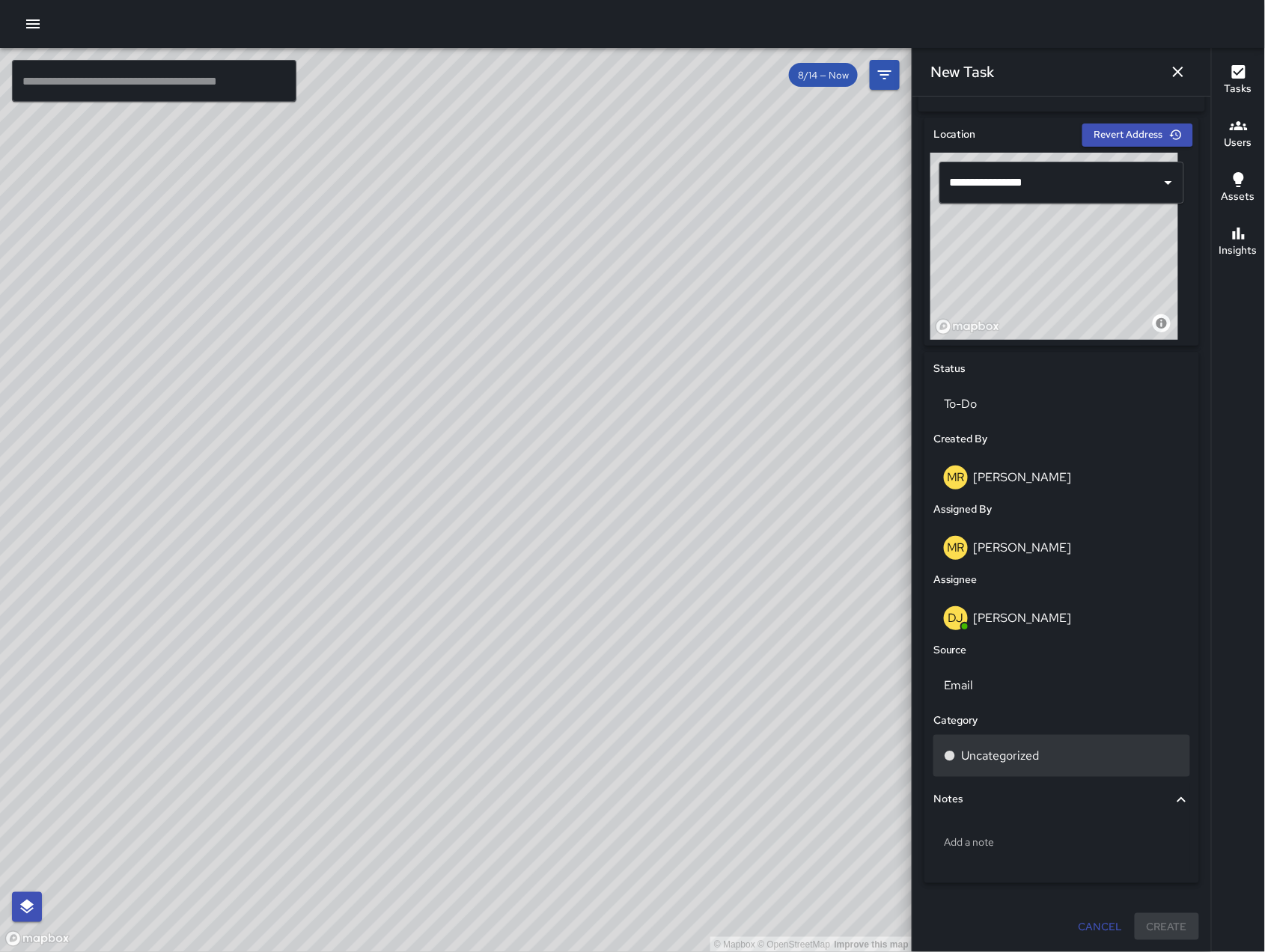
click at [1025, 759] on p "Uncategorized" at bounding box center [1001, 756] width 77 height 18
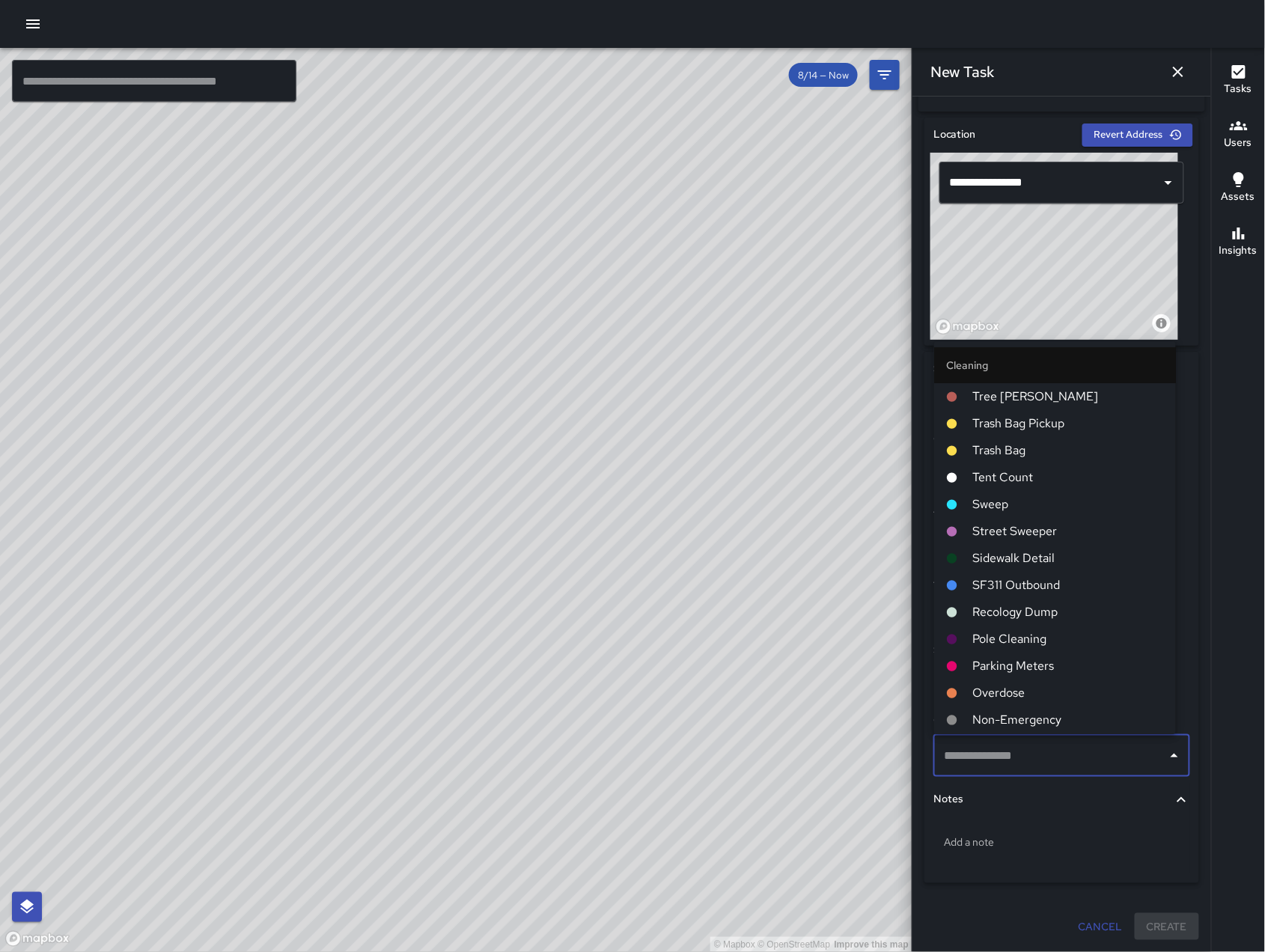
click at [1005, 497] on span "Sweep" at bounding box center [1068, 505] width 191 height 18
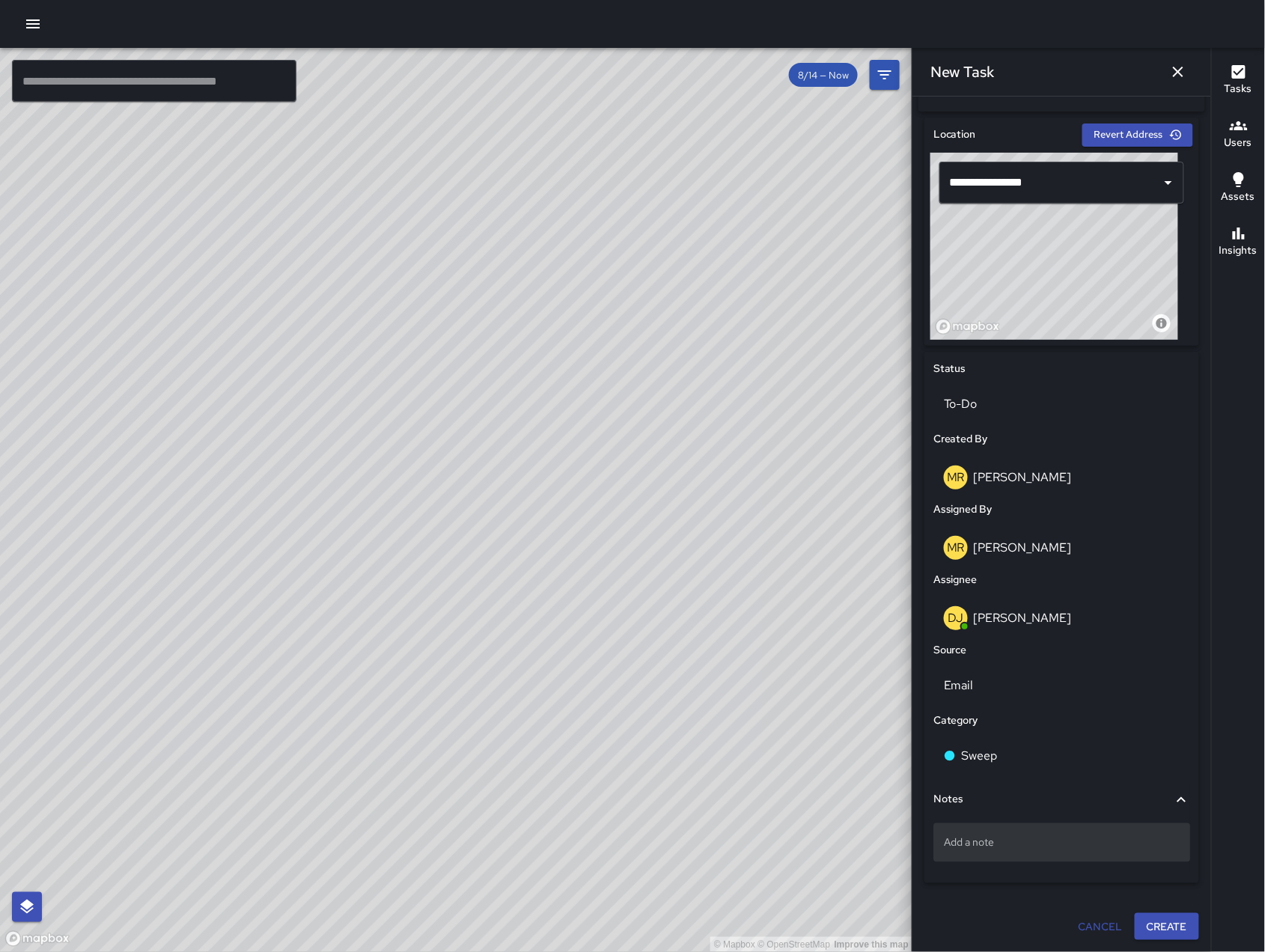
click at [1042, 846] on p "Add a note" at bounding box center [1062, 842] width 236 height 15
click at [952, 842] on textarea "**********" at bounding box center [1054, 841] width 221 height 15
click at [1069, 844] on textarea "**********" at bounding box center [1054, 841] width 221 height 15
click at [960, 846] on textarea "**********" at bounding box center [1054, 841] width 221 height 15
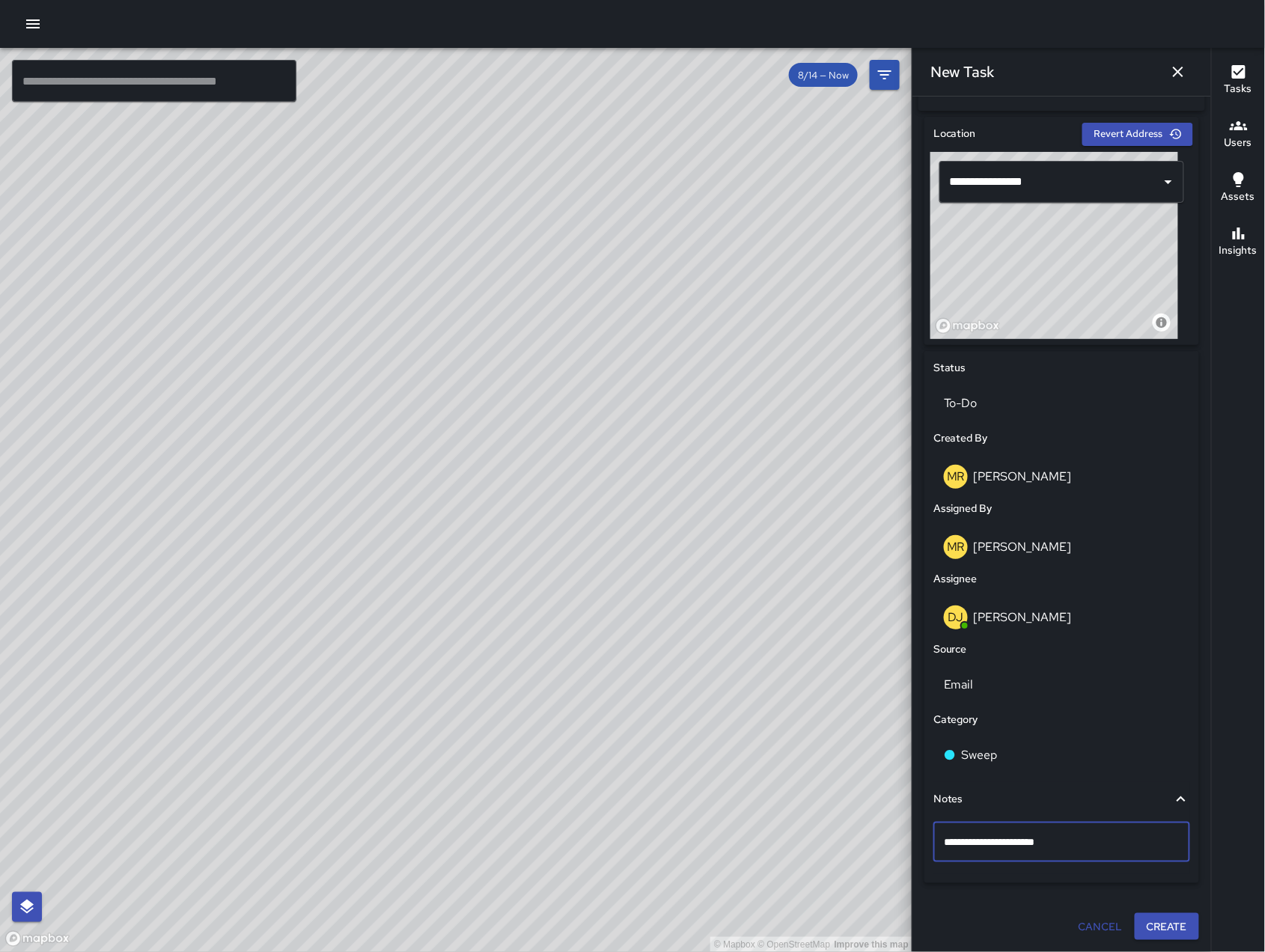
type textarea "**********"
click at [1158, 931] on button "Create" at bounding box center [1166, 926] width 64 height 27
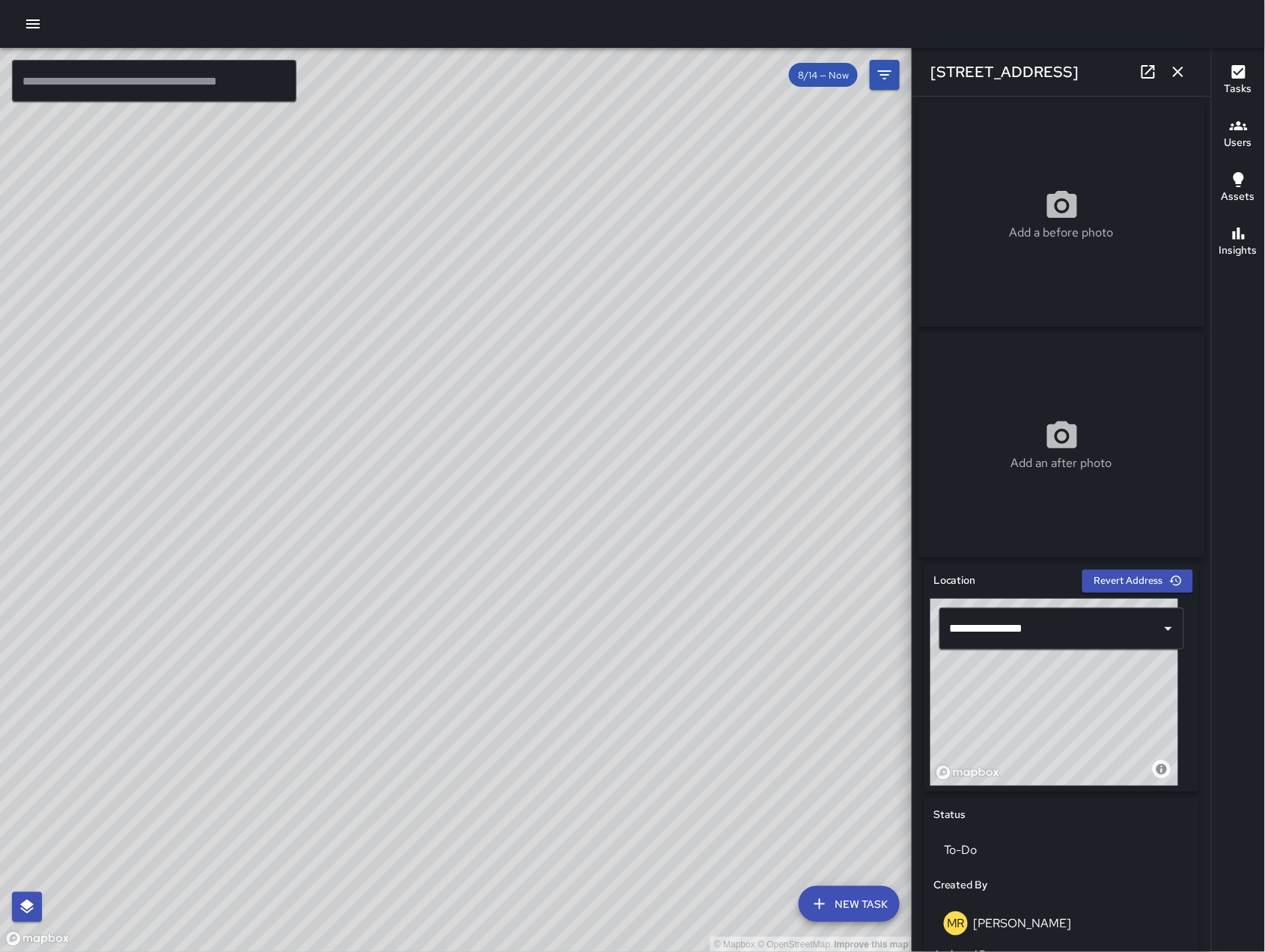
click at [1172, 69] on icon "button" at bounding box center [1178, 71] width 18 height 18
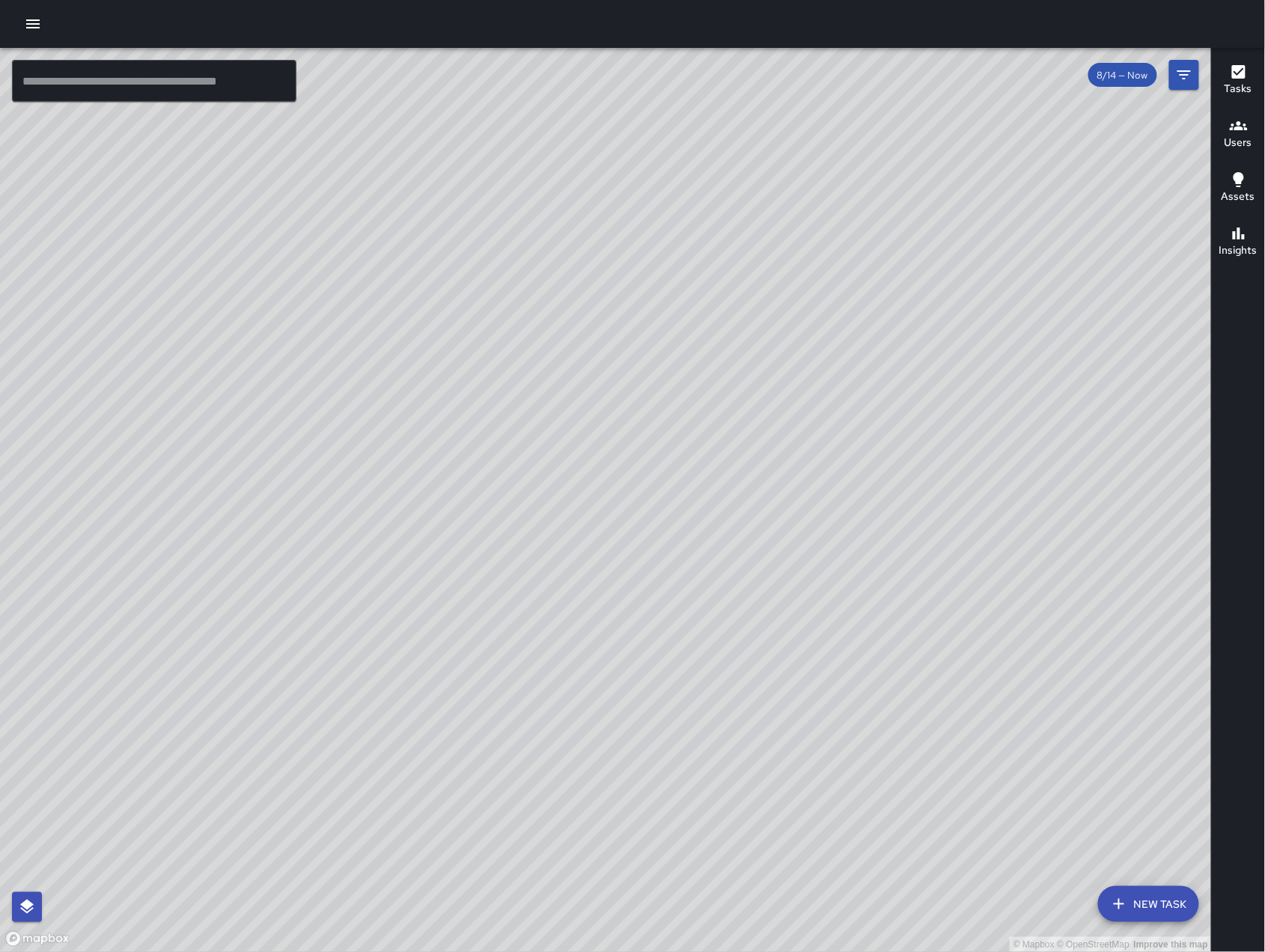
scroll to position [102003, 0]
drag, startPoint x: 926, startPoint y: 429, endPoint x: 400, endPoint y: 311, distance: 539.1
click at [382, 297] on div "© Mapbox © OpenStreetMap Improve this map RC [PERSON_NAME] III Ambassador Tasks…" at bounding box center [606, 499] width 1212 height 904
click at [718, 412] on div "© Mapbox © OpenStreetMap Improve this map" at bounding box center [606, 499] width 1212 height 904
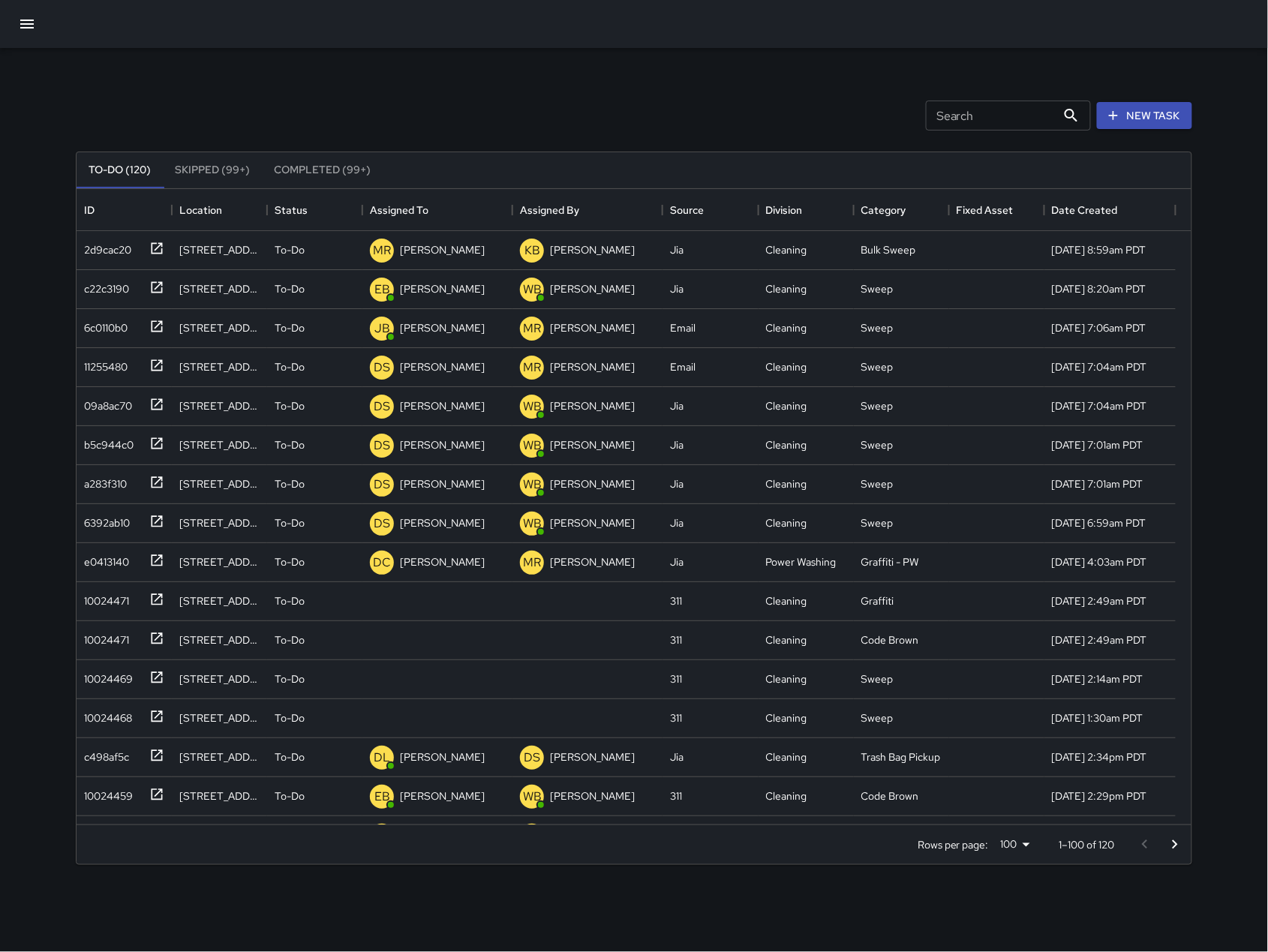
scroll to position [619, 1099]
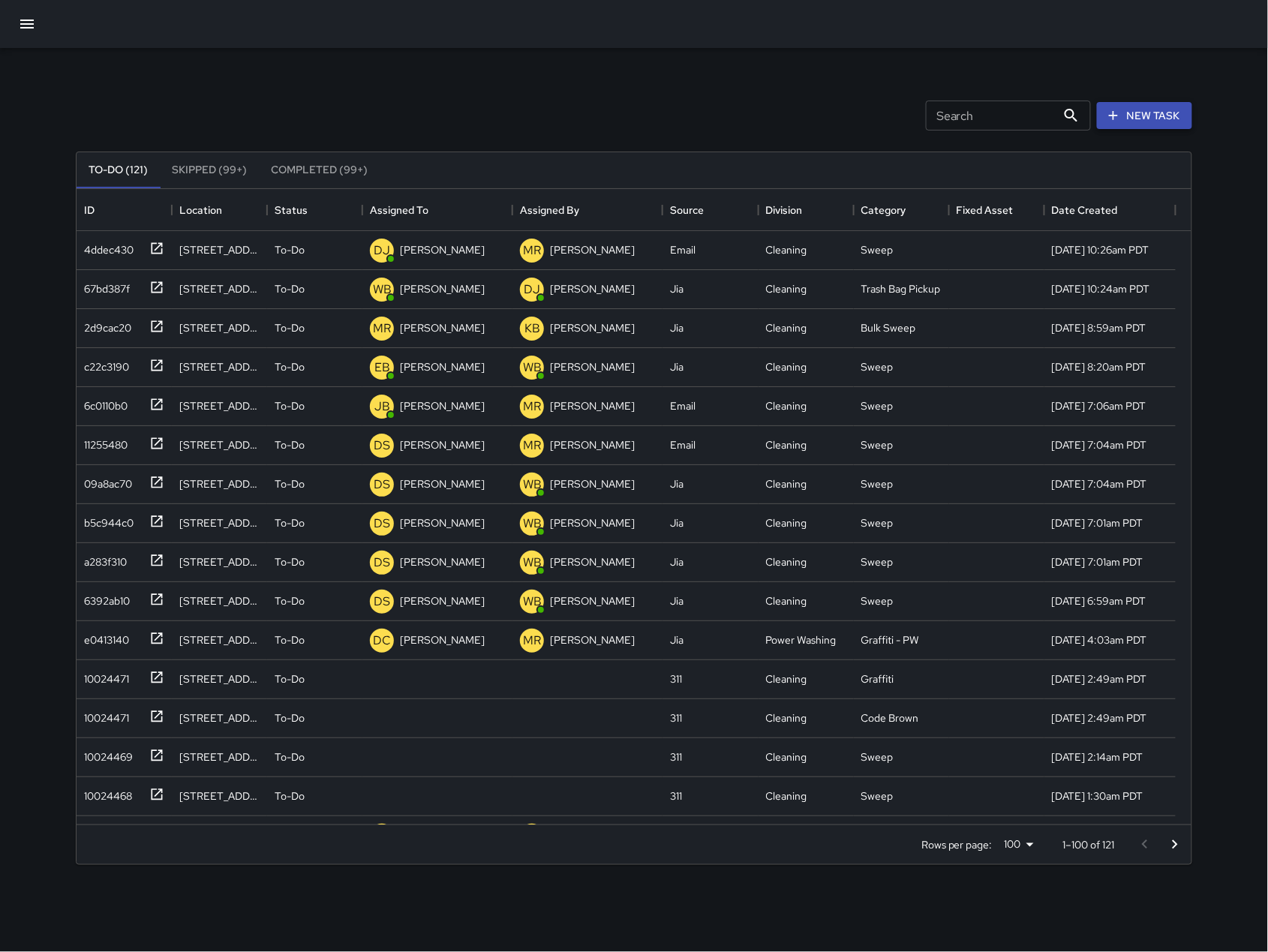
click at [1159, 117] on button "New Task" at bounding box center [1144, 116] width 95 height 27
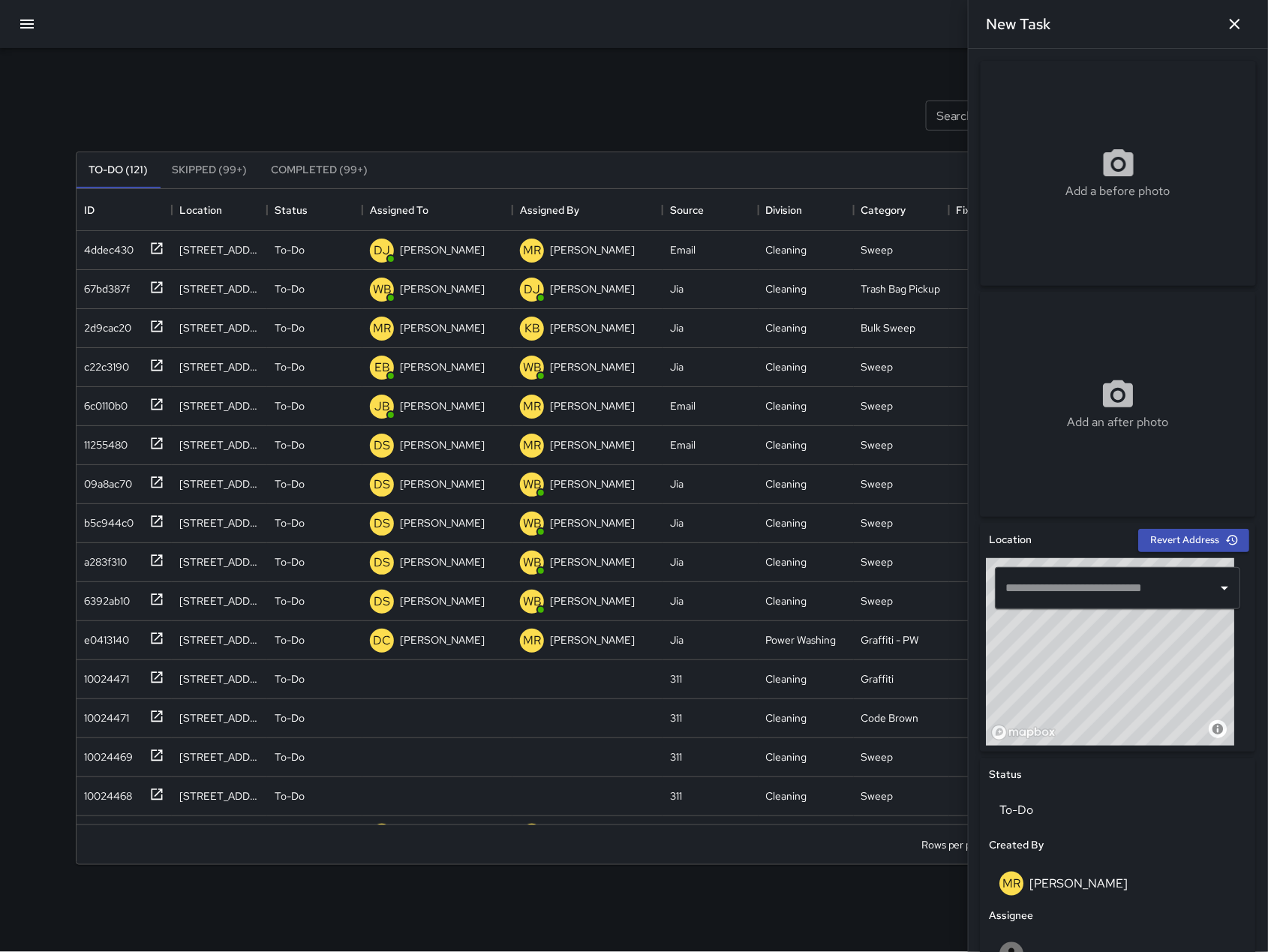
click at [1166, 596] on input "text" at bounding box center [1107, 588] width 209 height 28
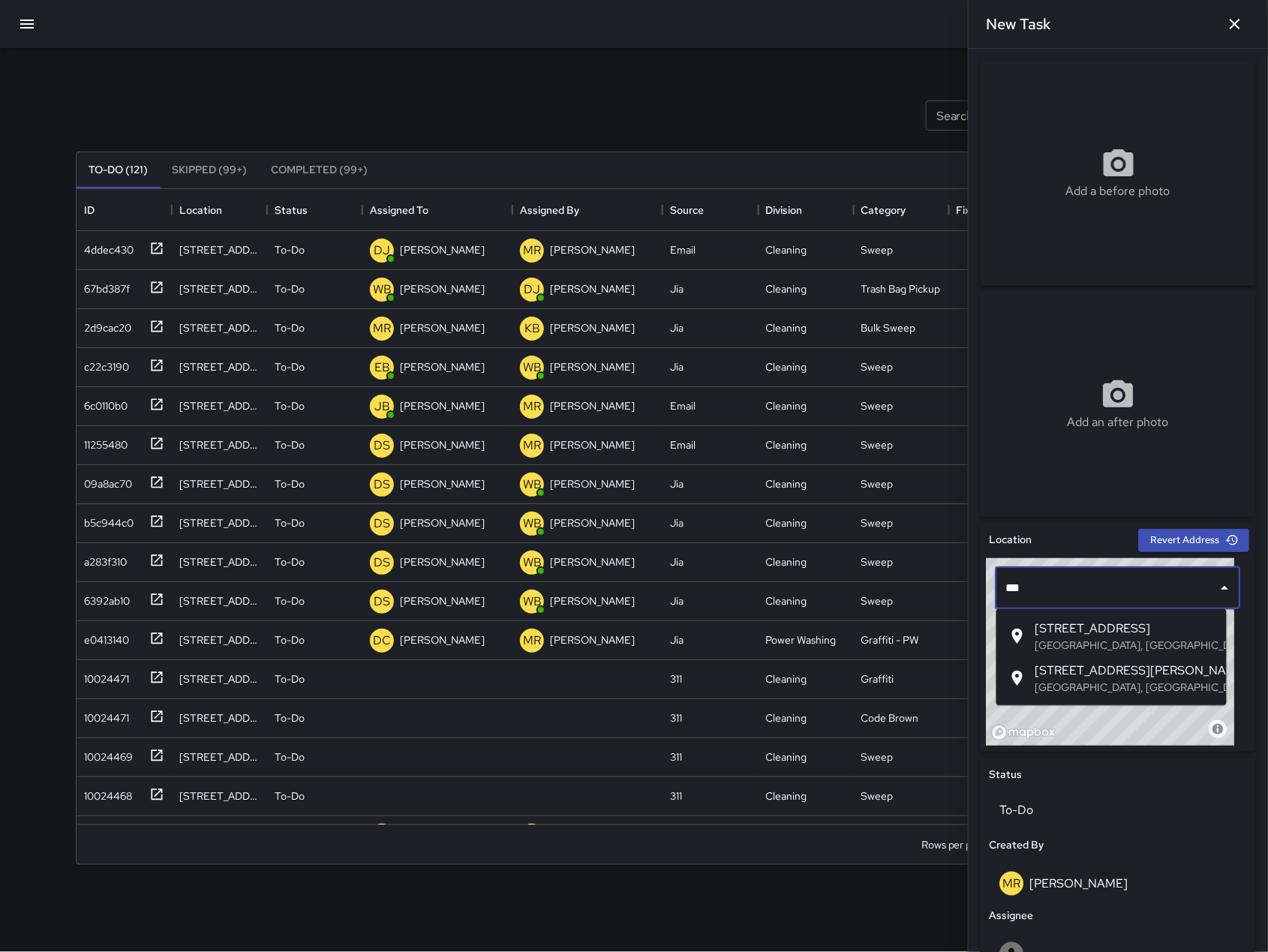
click at [1167, 662] on span "[STREET_ADDRESS][PERSON_NAME]" at bounding box center [1124, 671] width 179 height 18
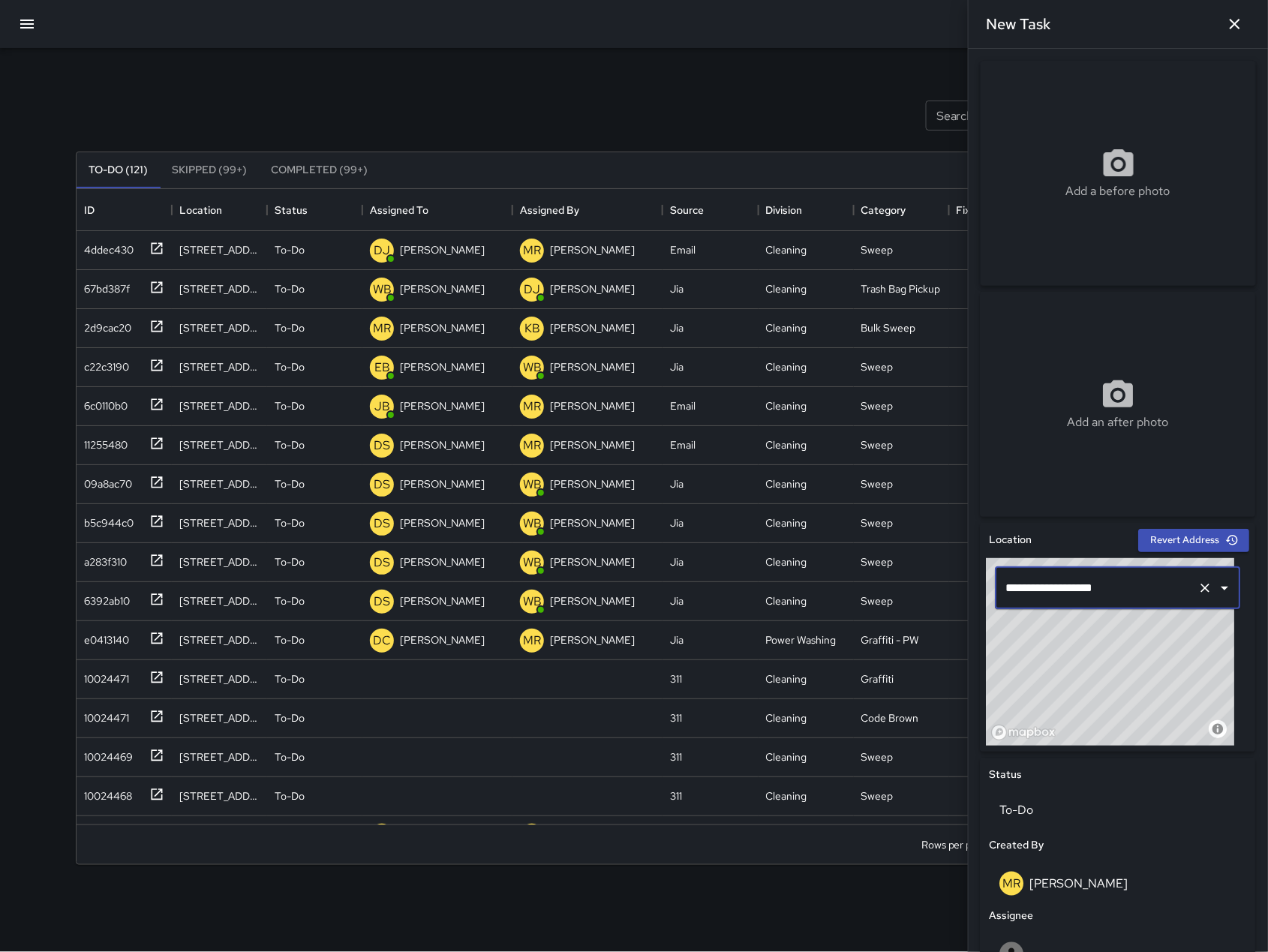
type input "**********"
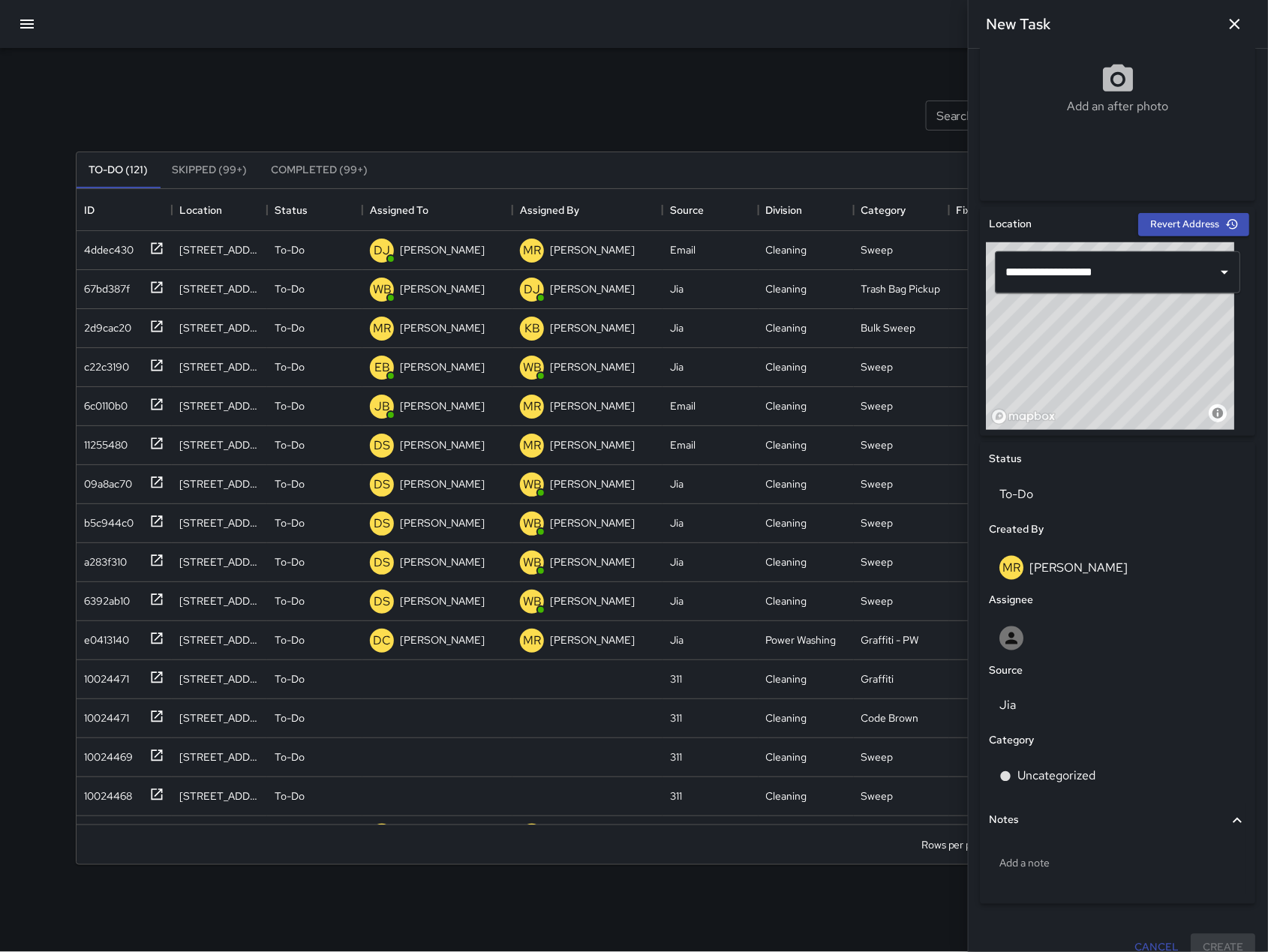
scroll to position [337, 0]
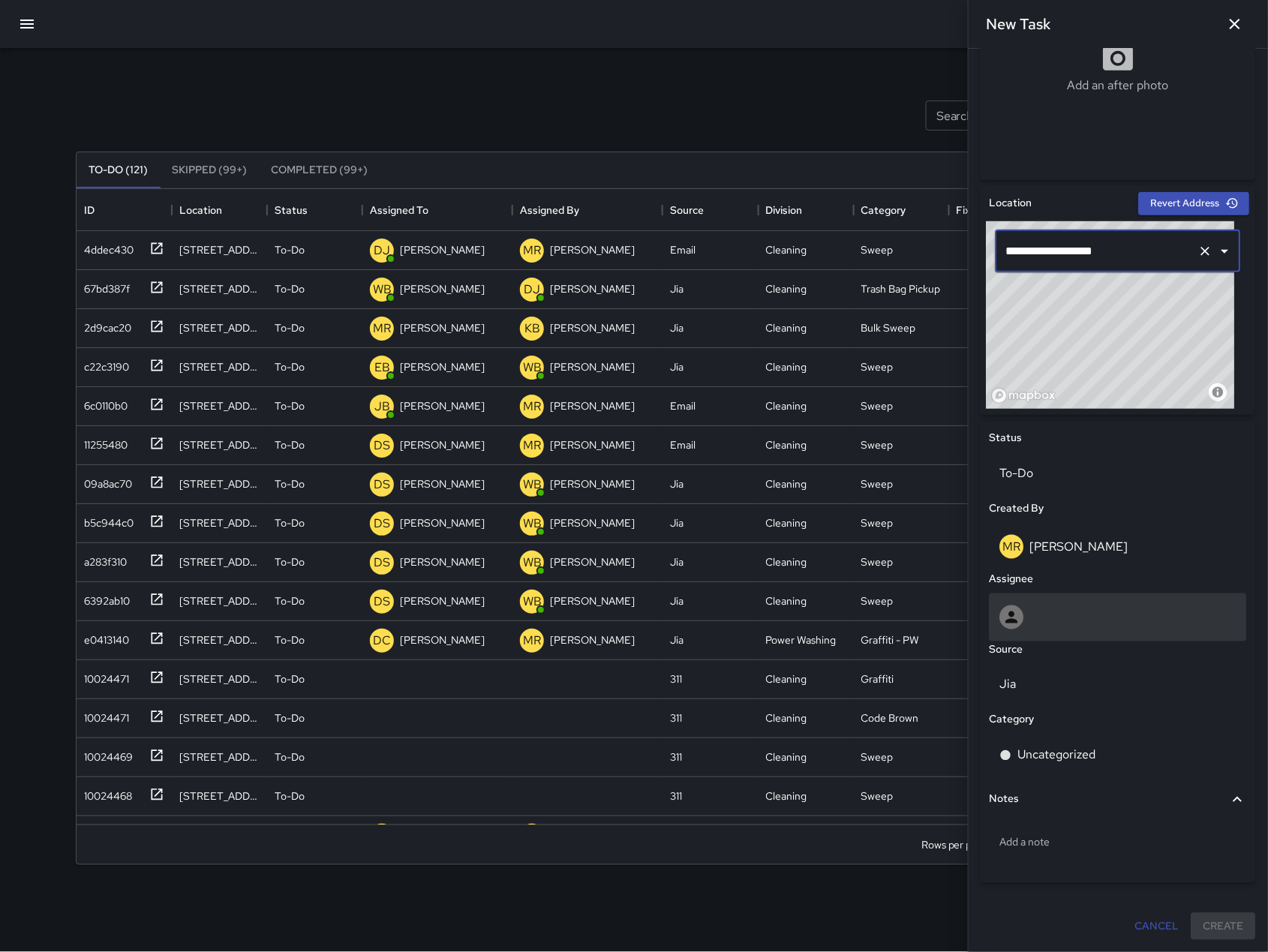
click at [1036, 629] on div at bounding box center [1118, 618] width 258 height 48
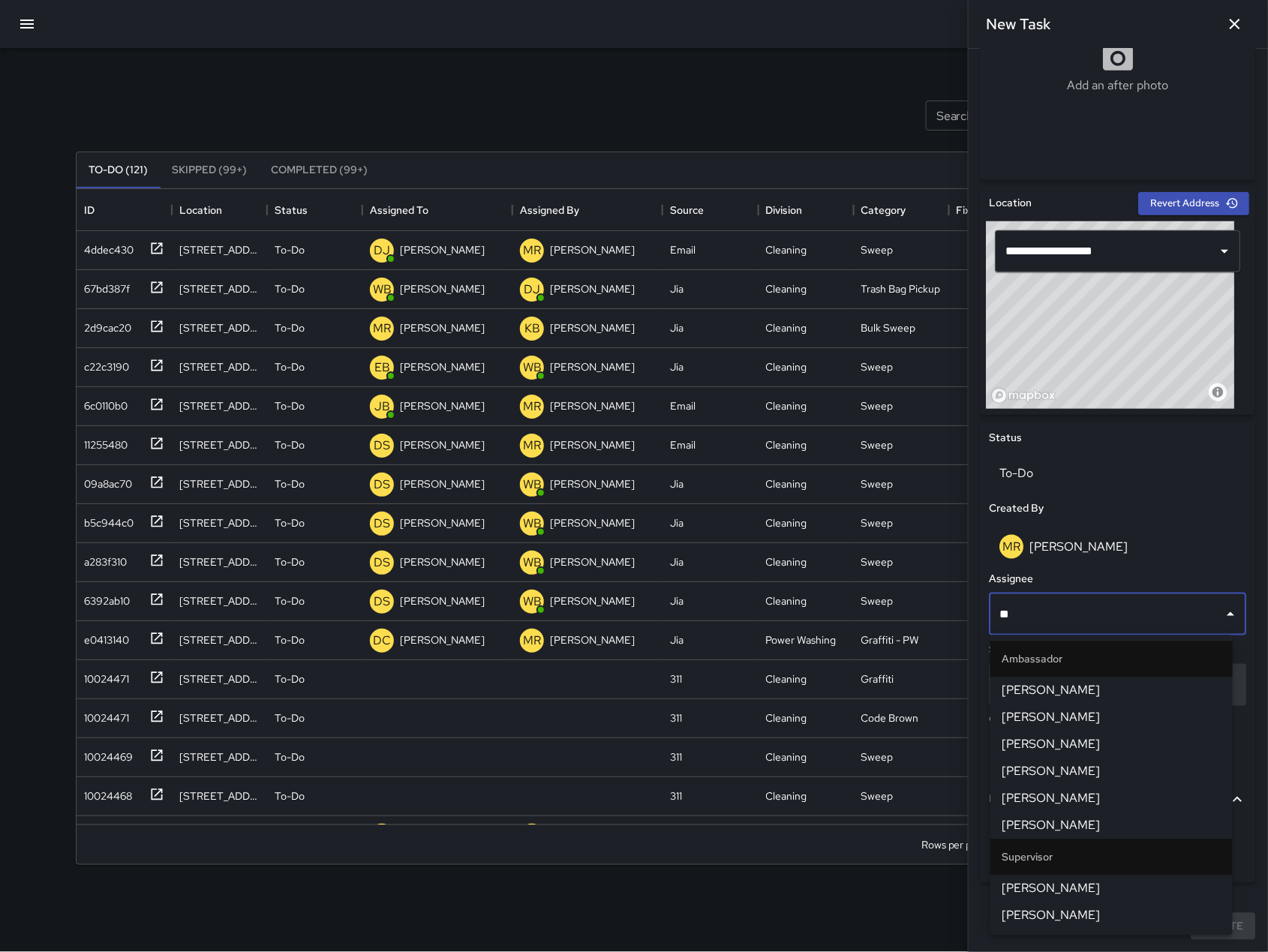
type input "***"
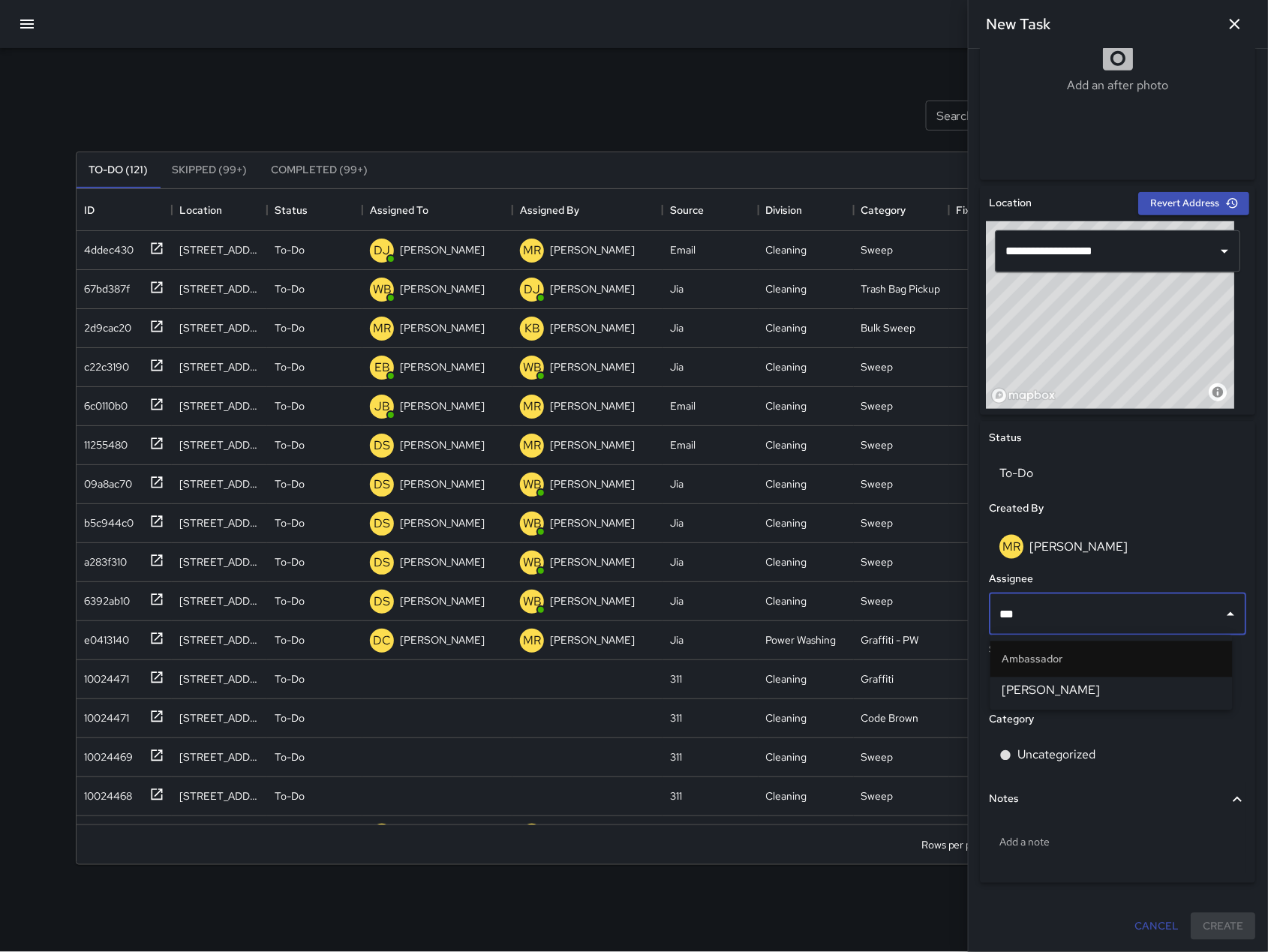
click at [1052, 693] on span "[PERSON_NAME]" at bounding box center [1111, 691] width 218 height 18
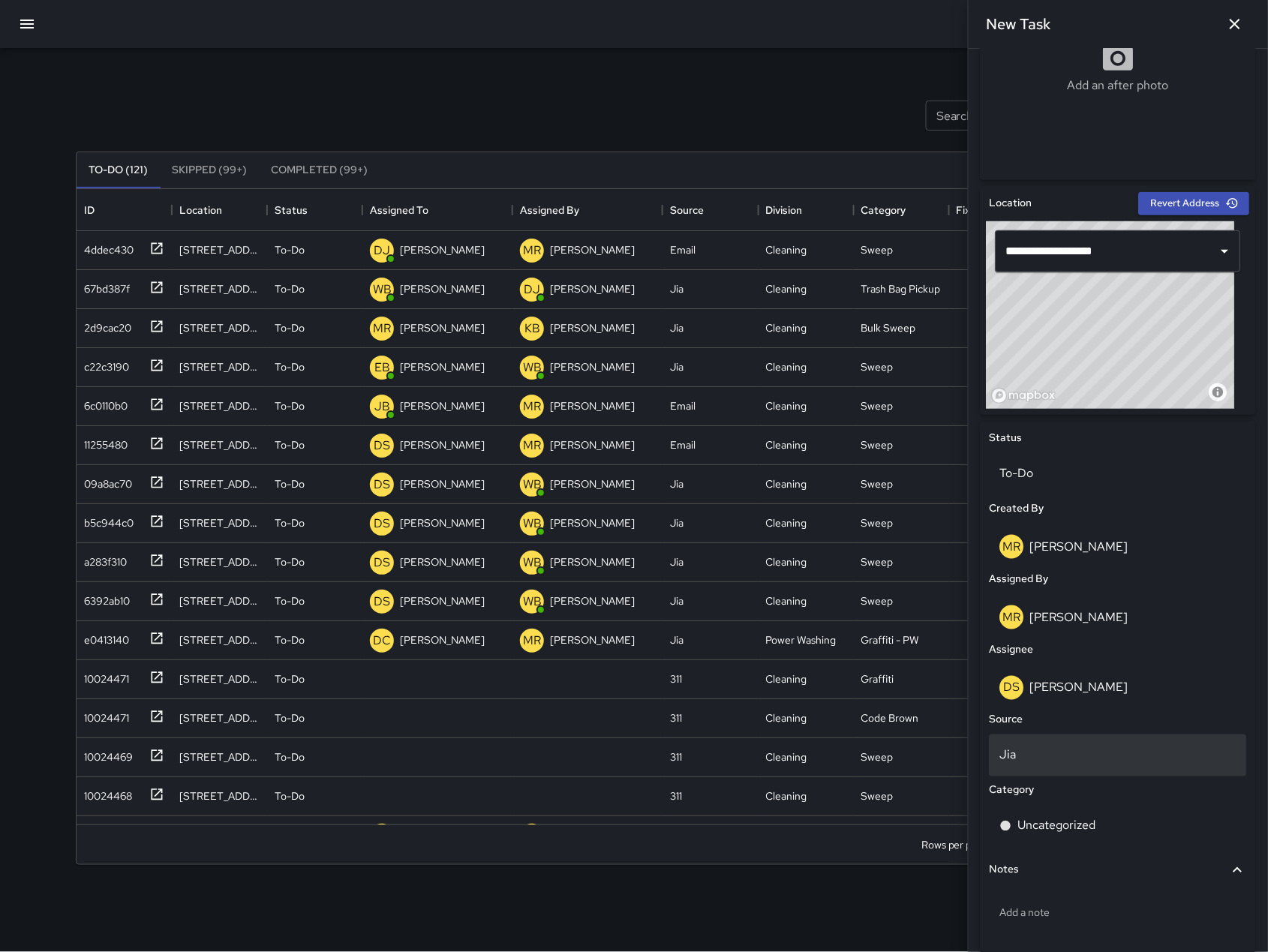
click at [1045, 765] on div "Jia" at bounding box center [1118, 755] width 258 height 42
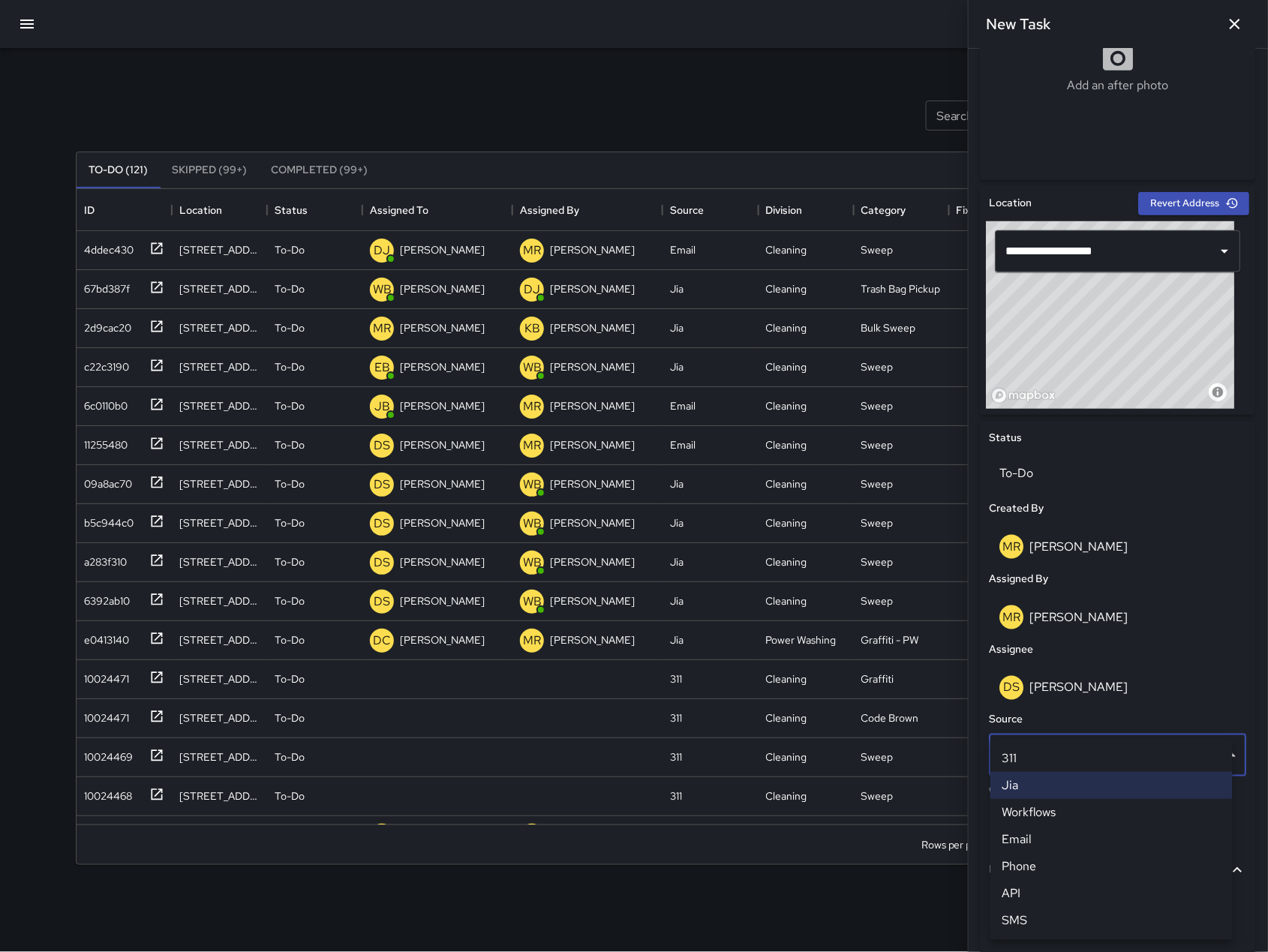
click at [1048, 839] on li "Email" at bounding box center [1111, 839] width 243 height 27
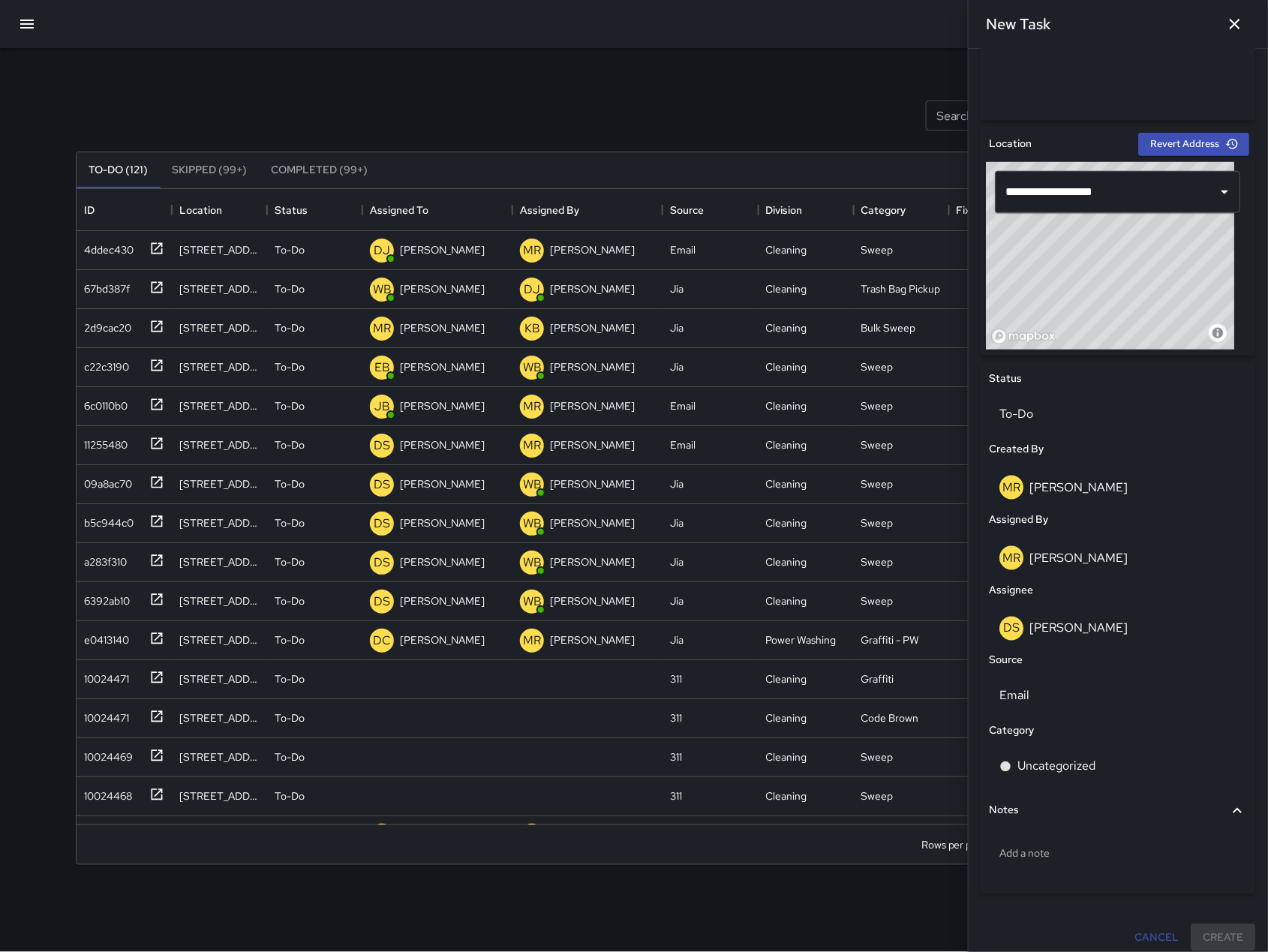
scroll to position [407, 0]
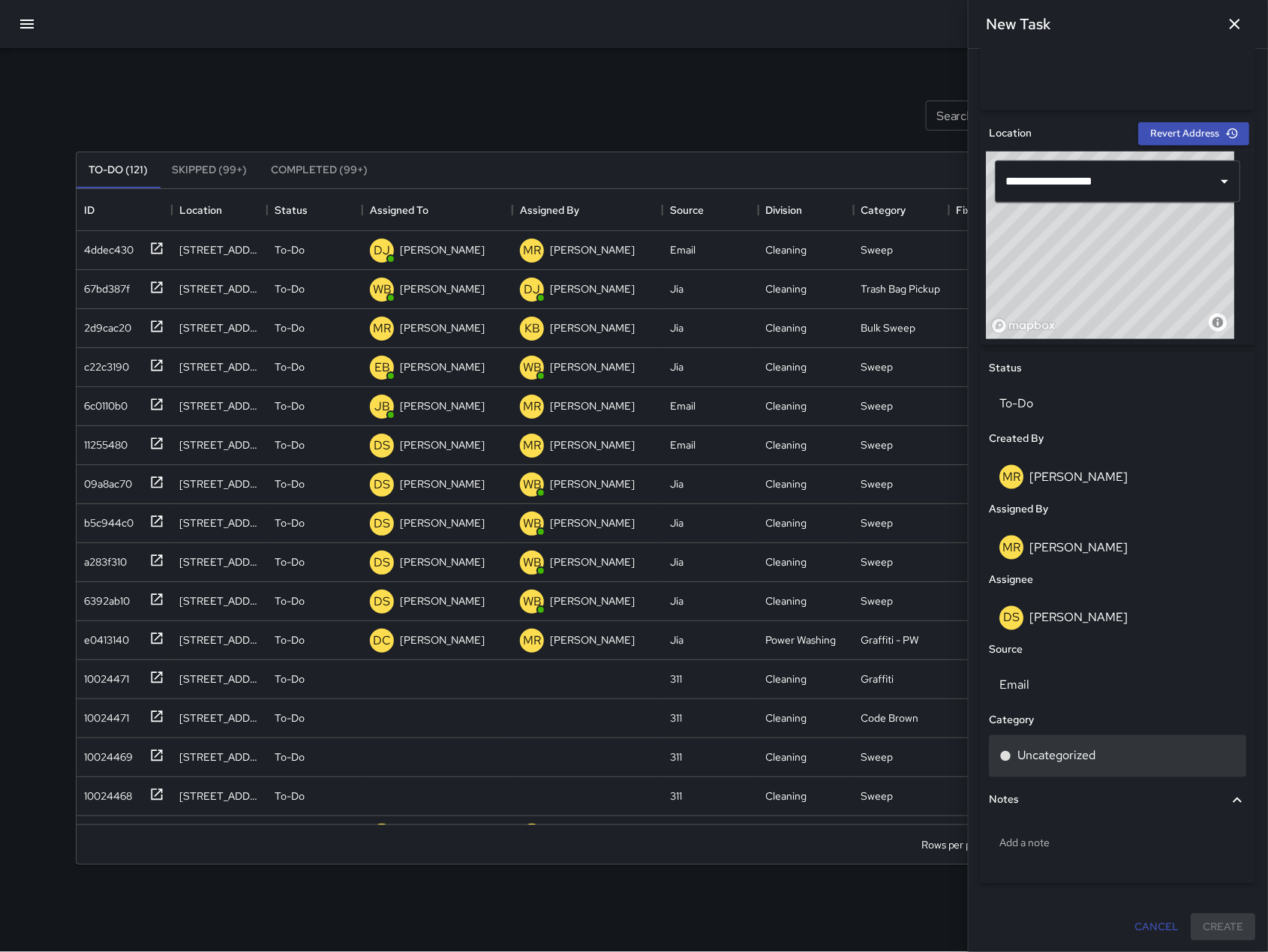
click at [1059, 744] on div "Uncategorized" at bounding box center [1118, 756] width 258 height 42
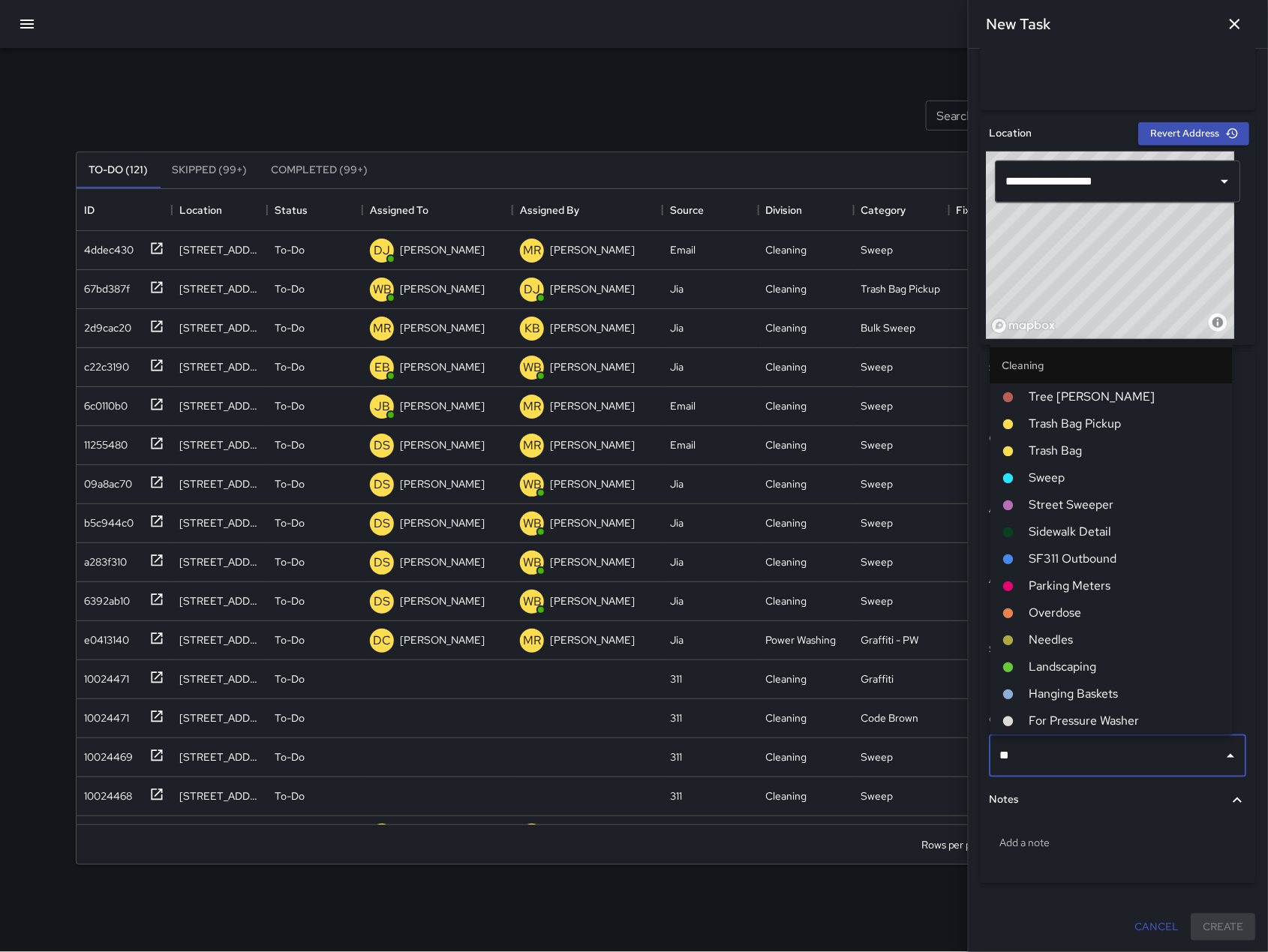
type input "***"
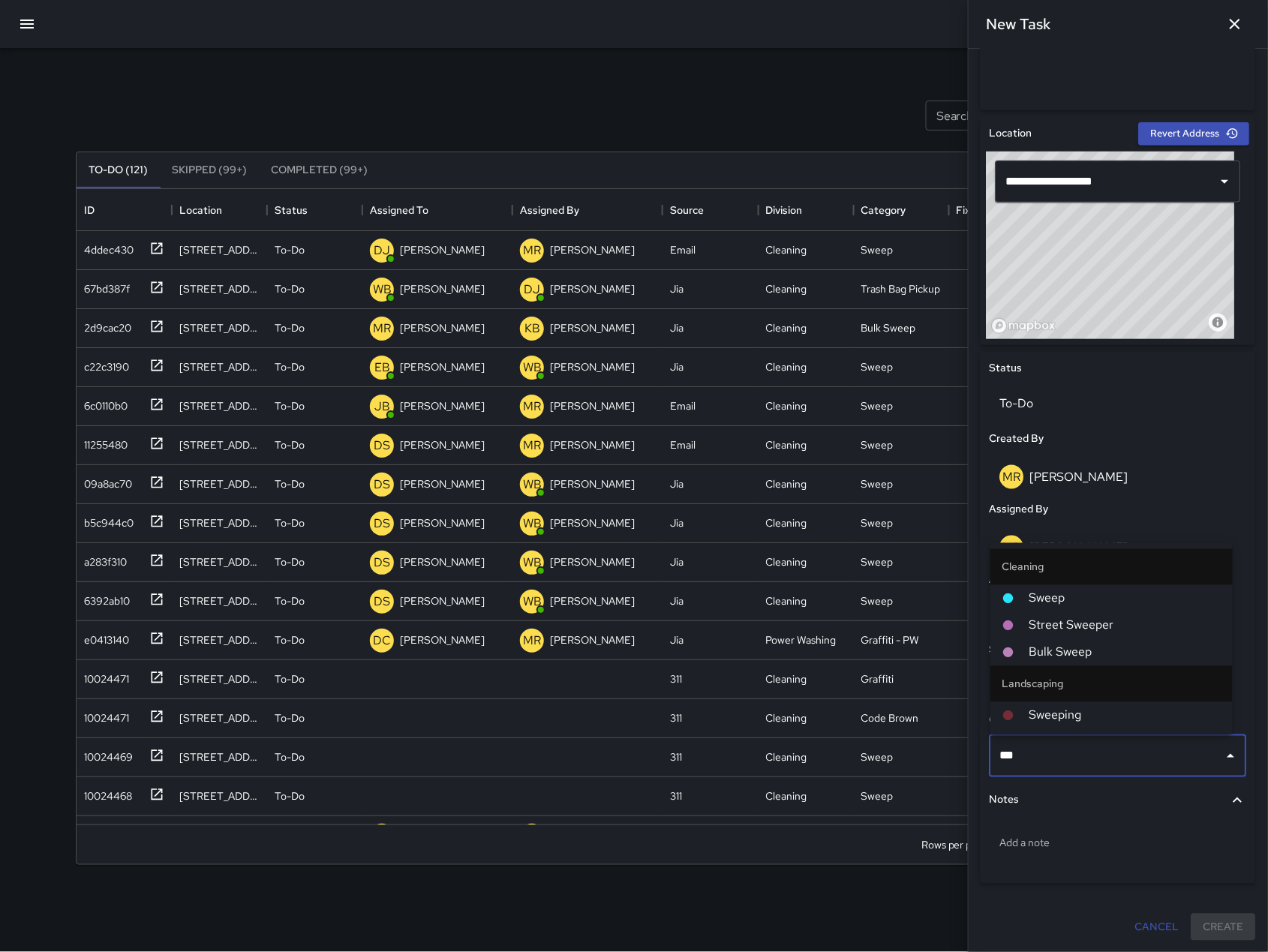
click at [1039, 600] on span "Sweep" at bounding box center [1125, 598] width 191 height 18
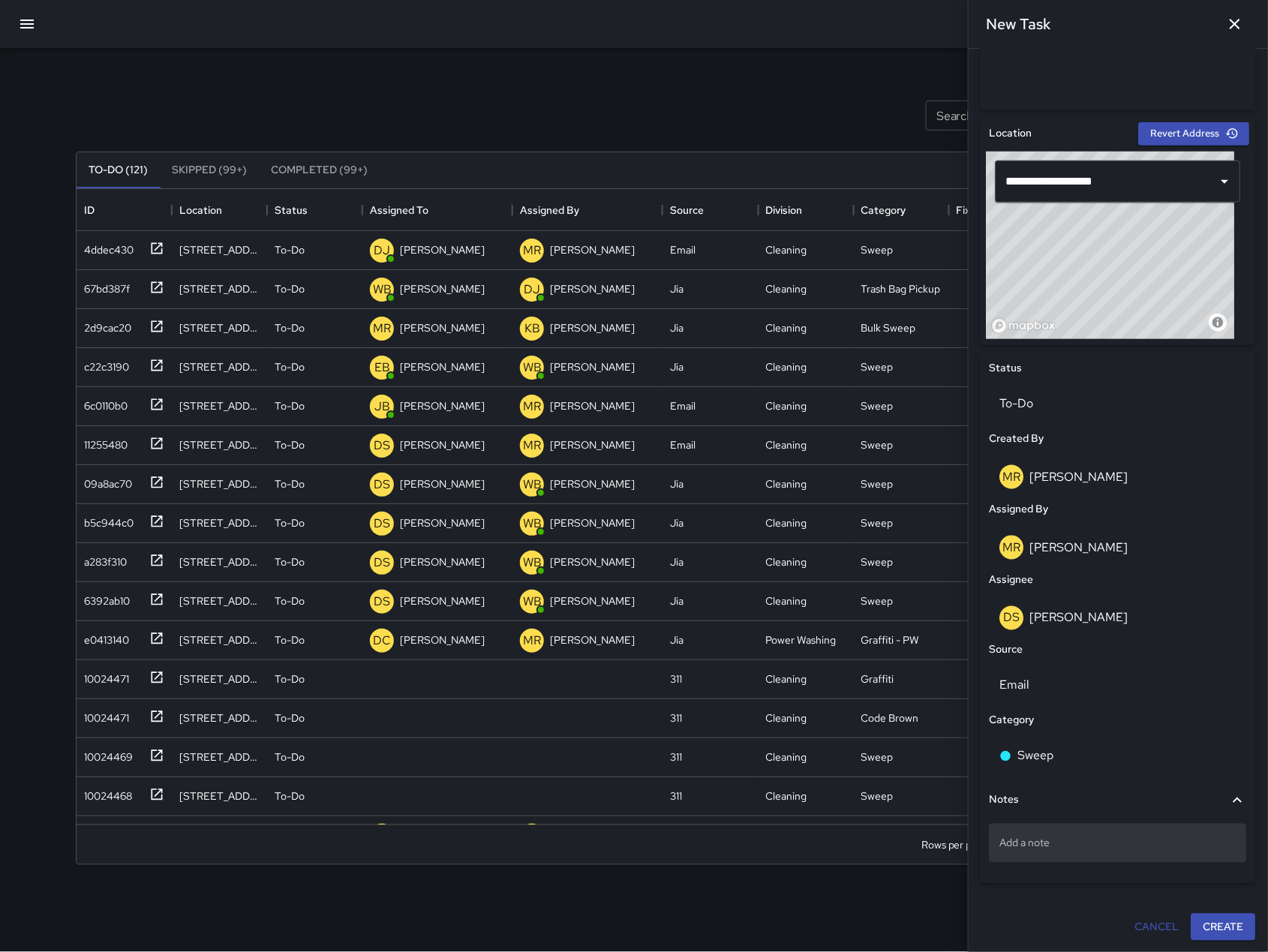
click at [1050, 855] on div "Add a note" at bounding box center [1118, 843] width 258 height 39
click at [1049, 844] on p "Add a note" at bounding box center [1118, 843] width 236 height 15
type textarea "**********"
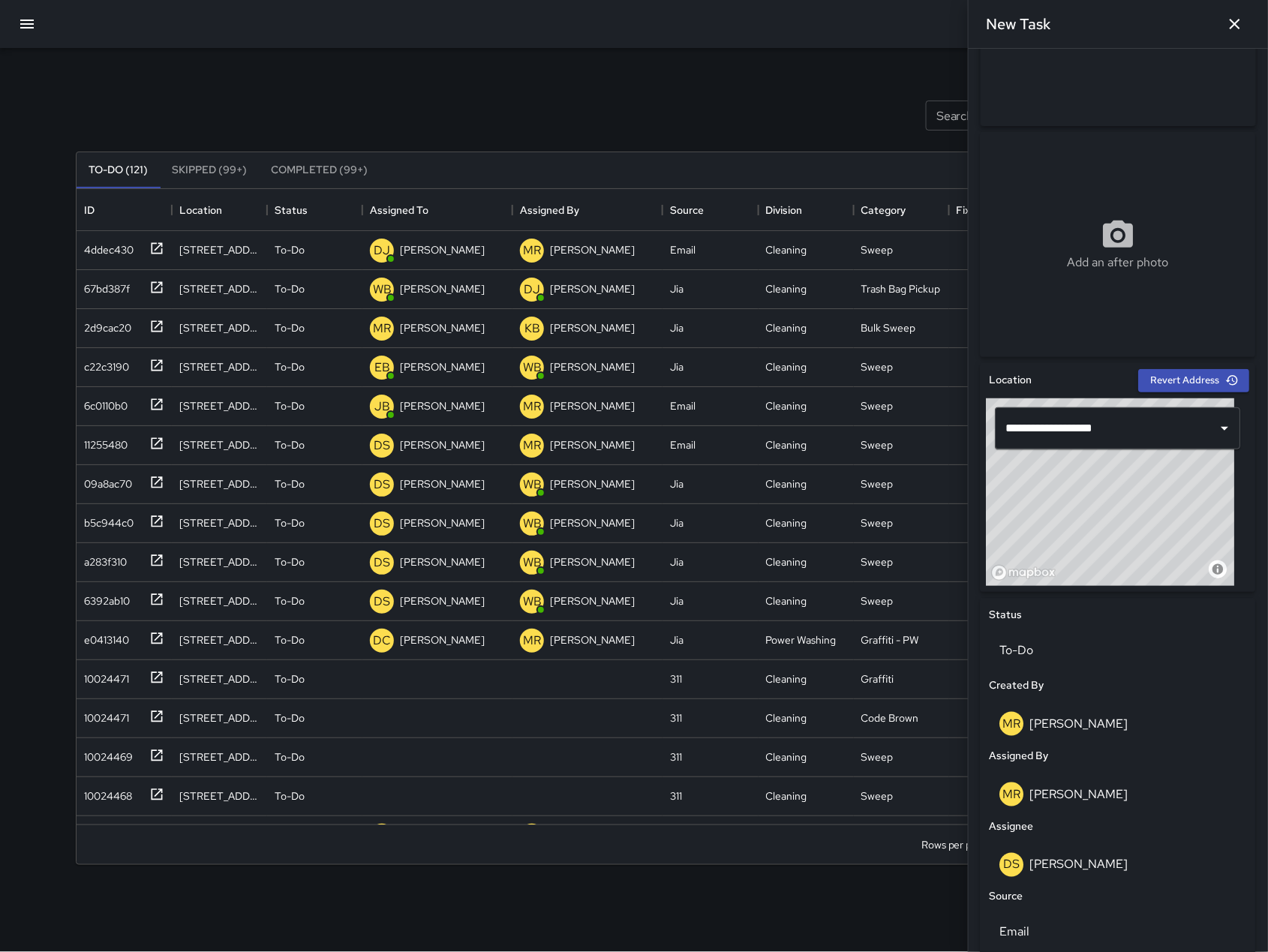
scroll to position [409, 0]
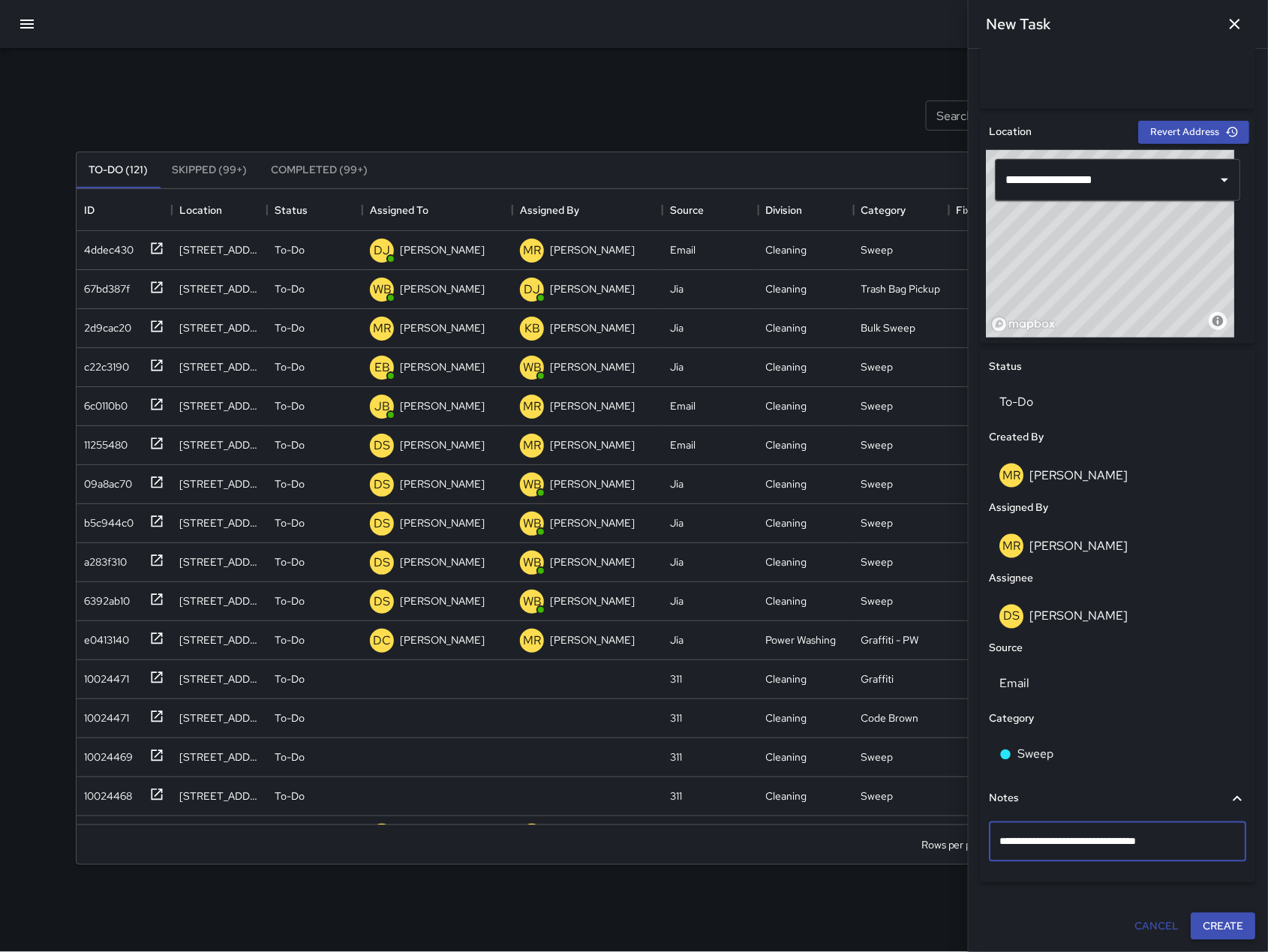
click at [1203, 919] on button "Create" at bounding box center [1223, 926] width 64 height 27
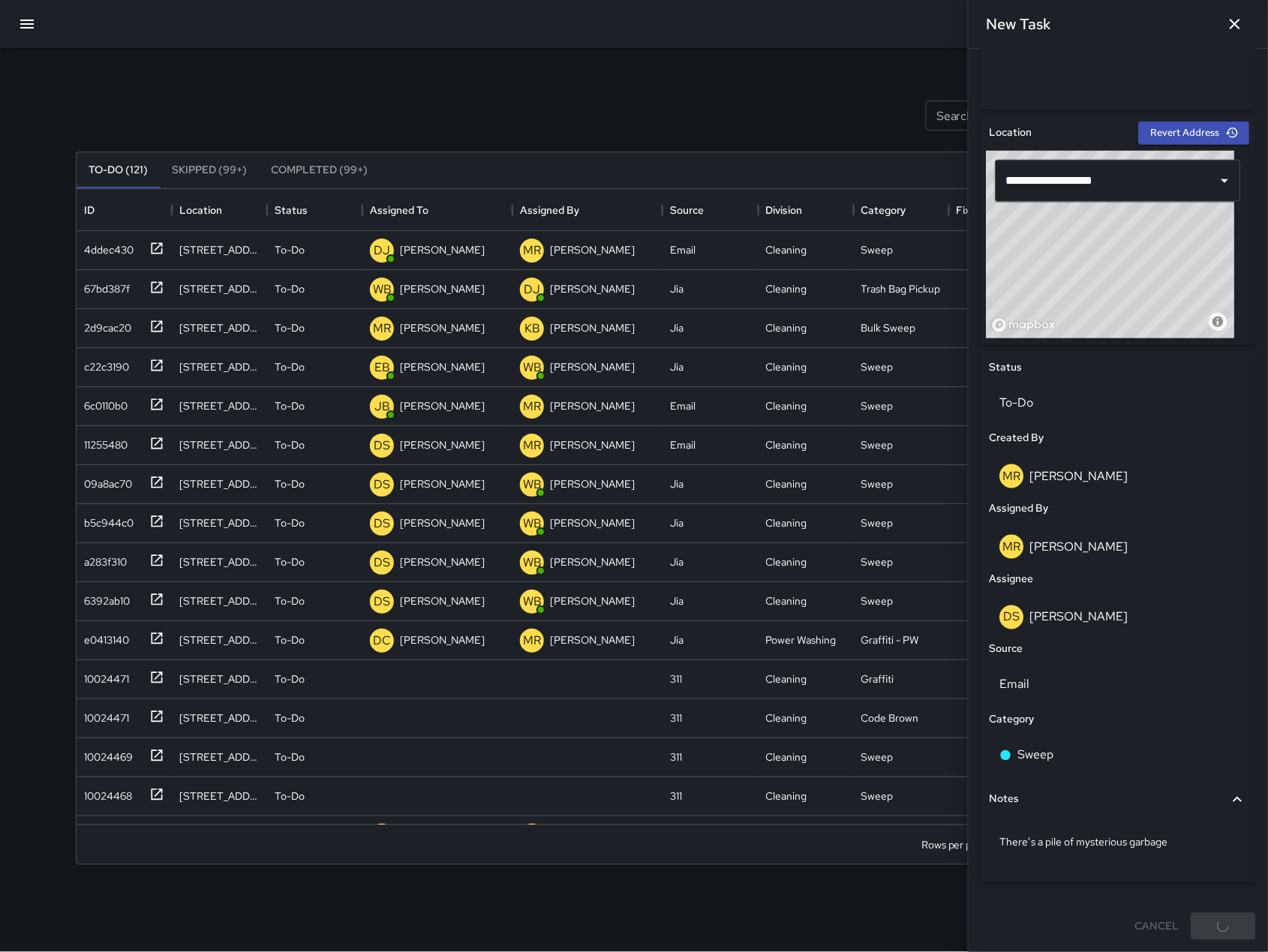
scroll to position [407, 0]
